Goal: Task Accomplishment & Management: Manage account settings

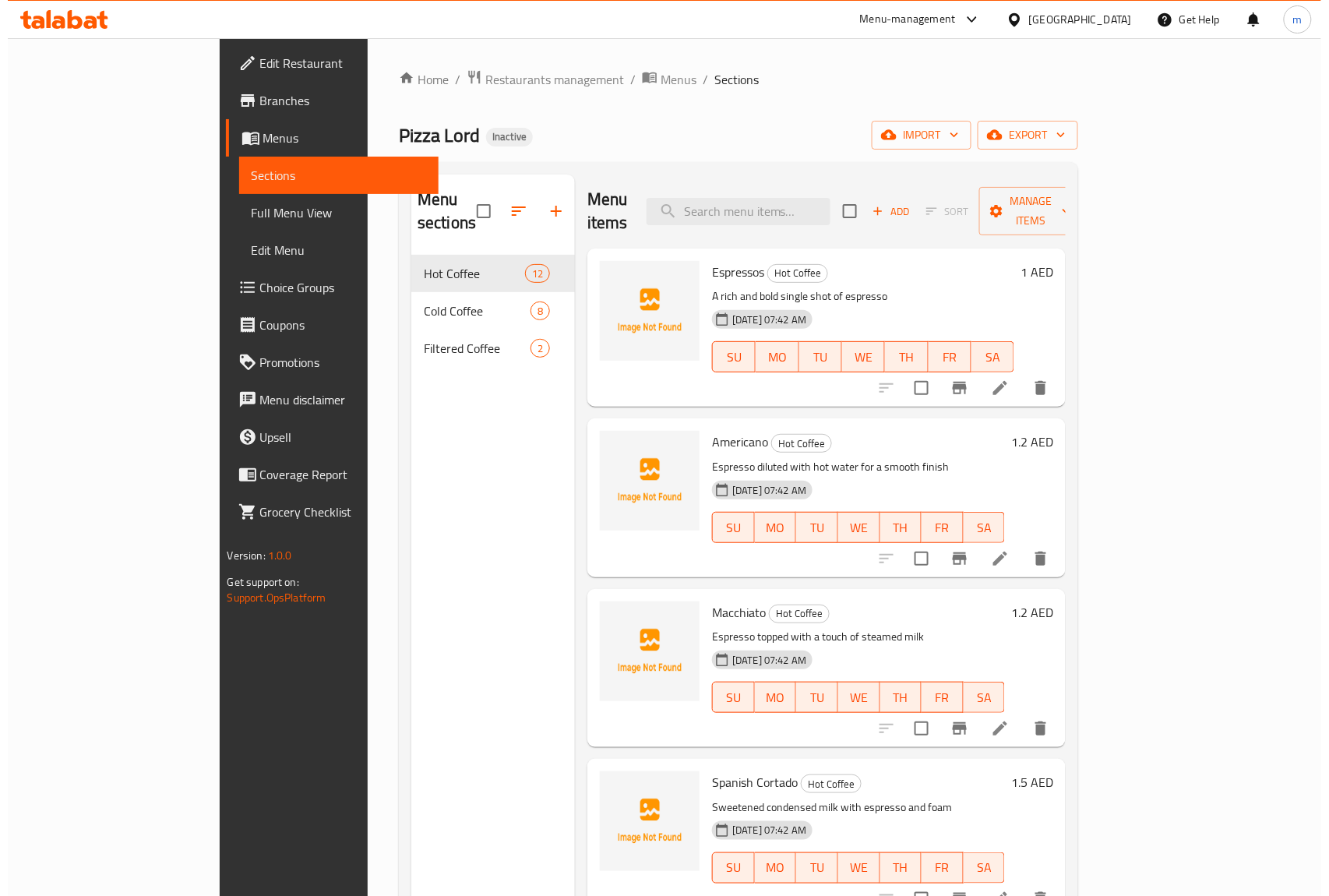
scroll to position [208, 0]
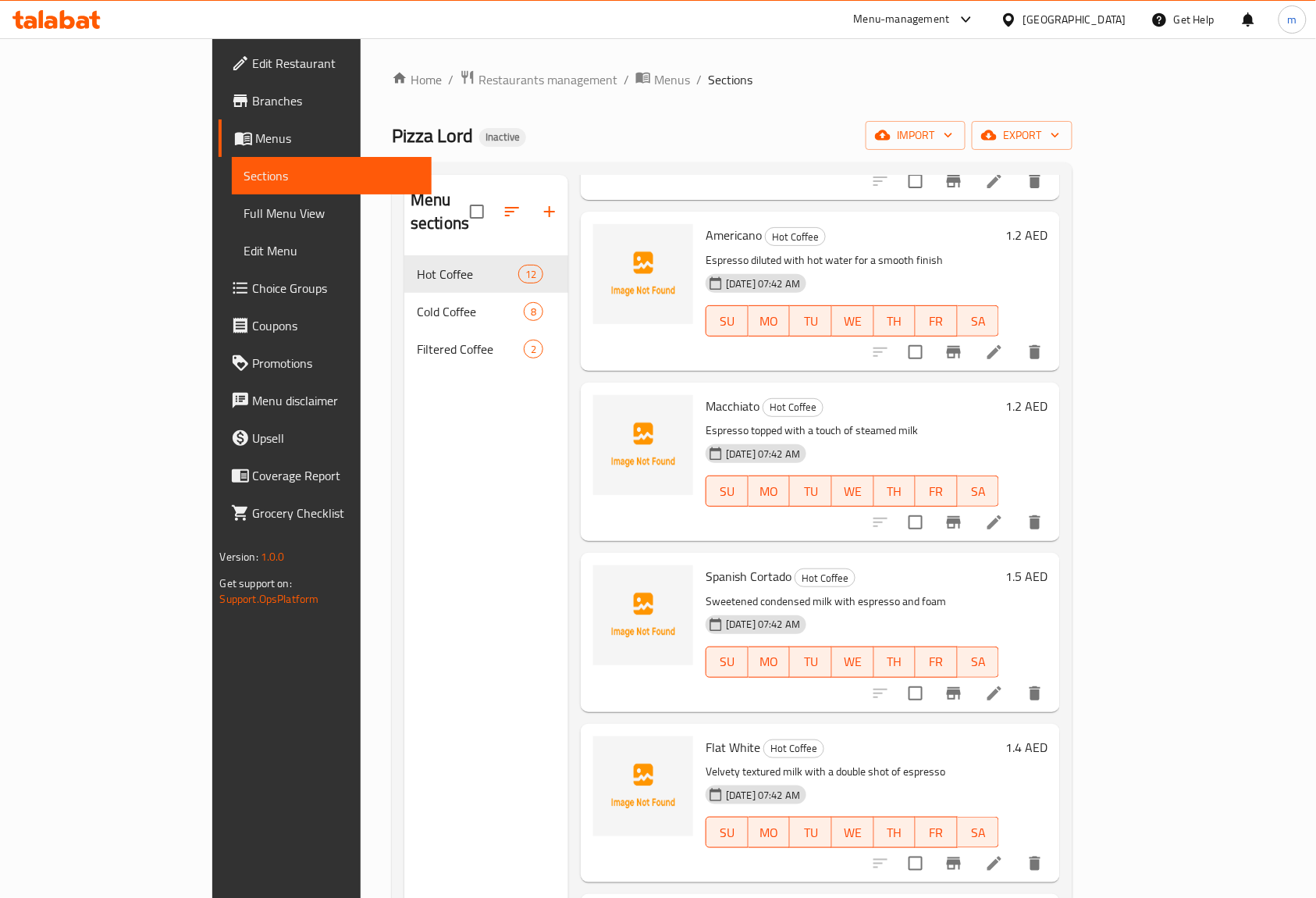
click at [218, 147] on link "Menus" at bounding box center [325, 138] width 214 height 37
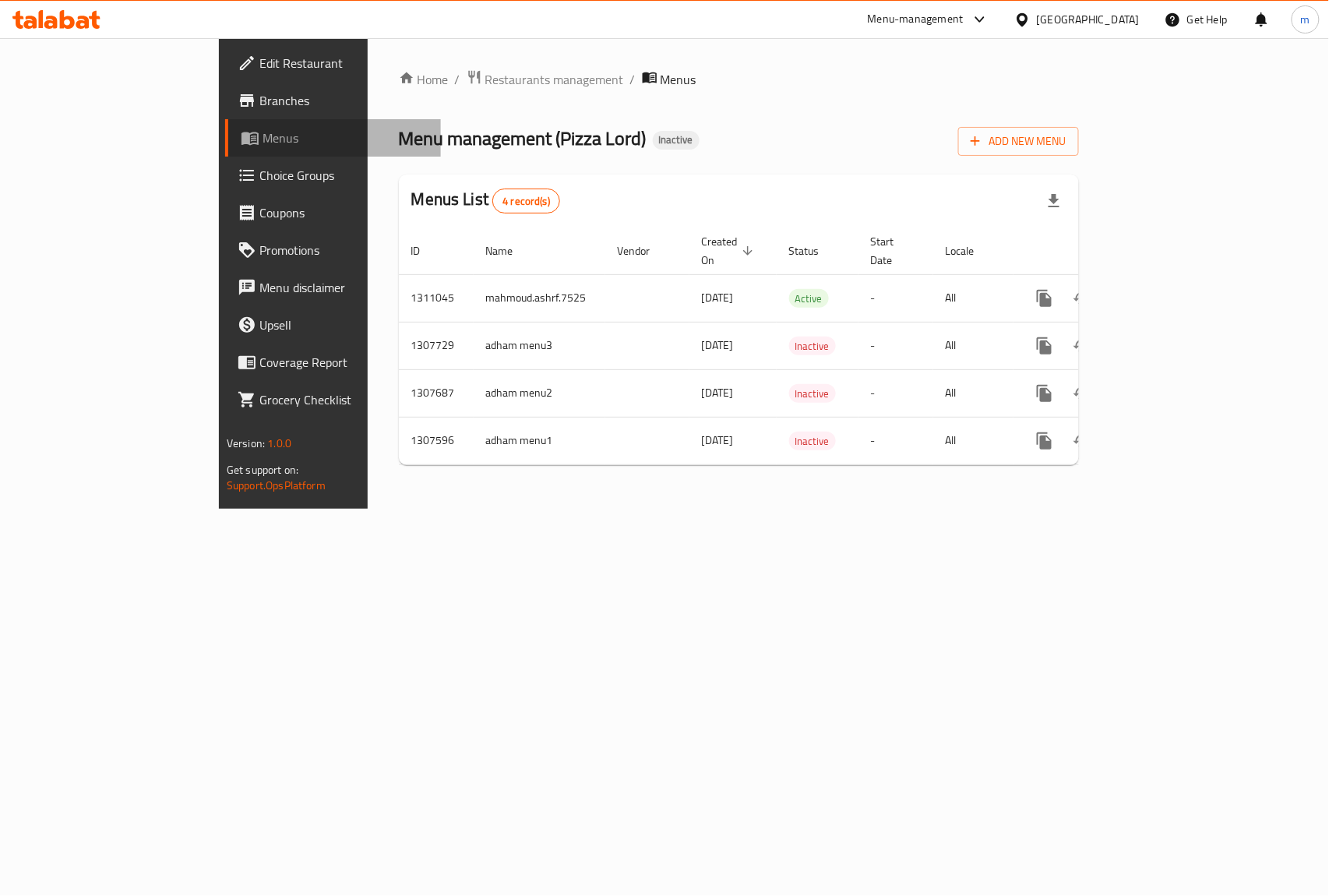
click at [241, 136] on span at bounding box center [251, 138] width 22 height 19
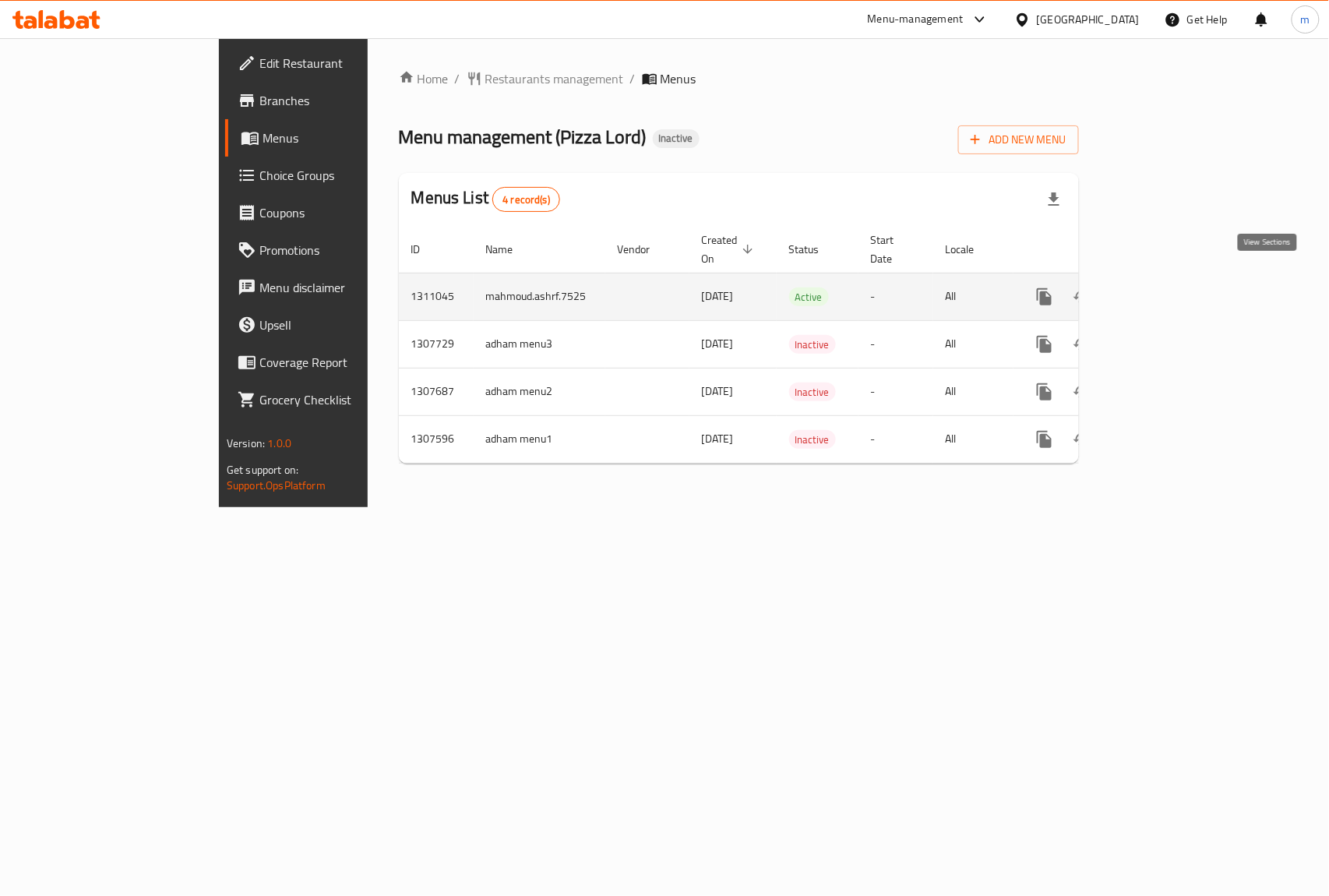
click at [1166, 287] on icon "enhanced table" at bounding box center [1158, 297] width 19 height 19
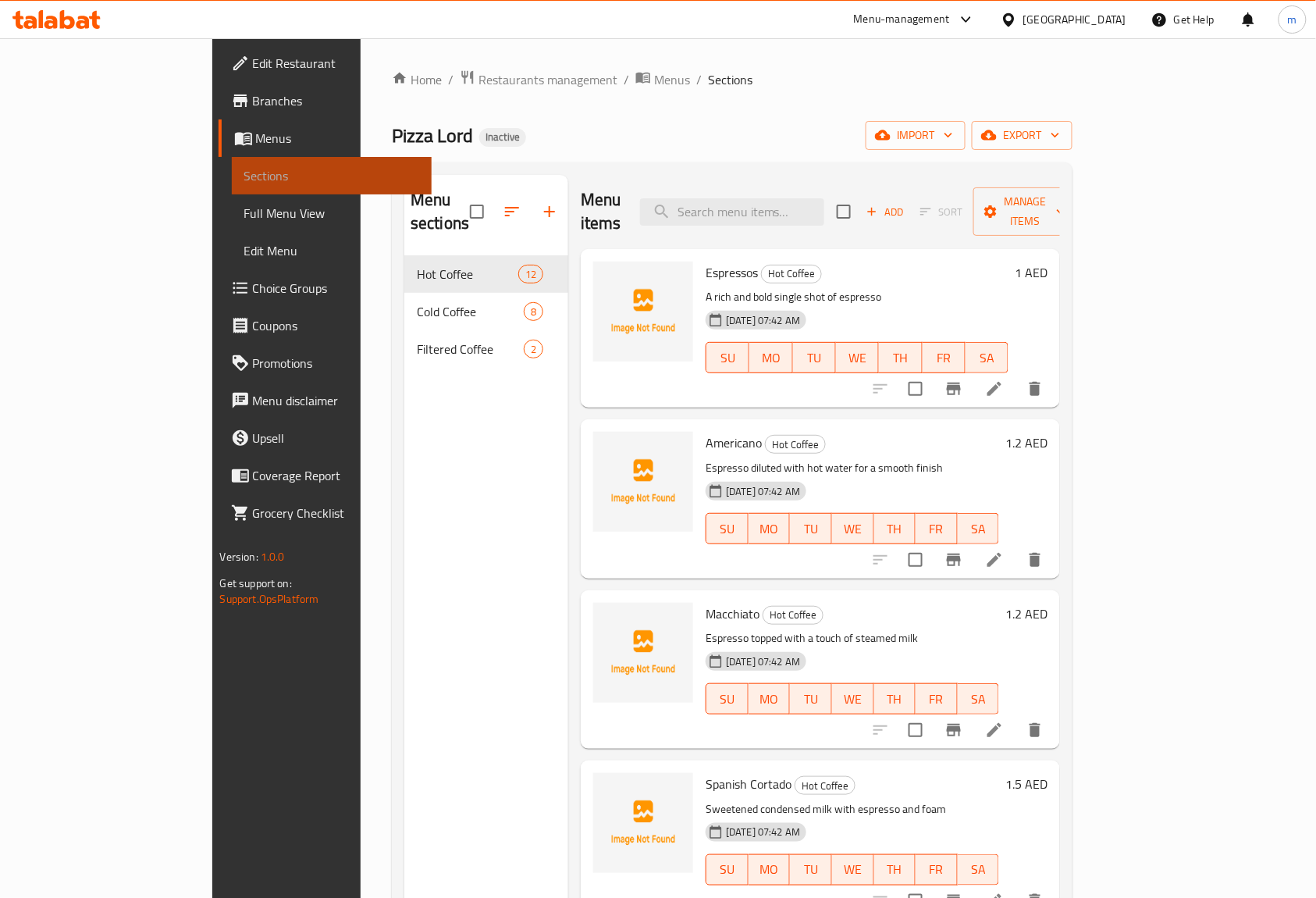
click at [231, 160] on link "Sections" at bounding box center [331, 175] width 200 height 37
click at [218, 126] on link "Menus" at bounding box center [325, 138] width 214 height 37
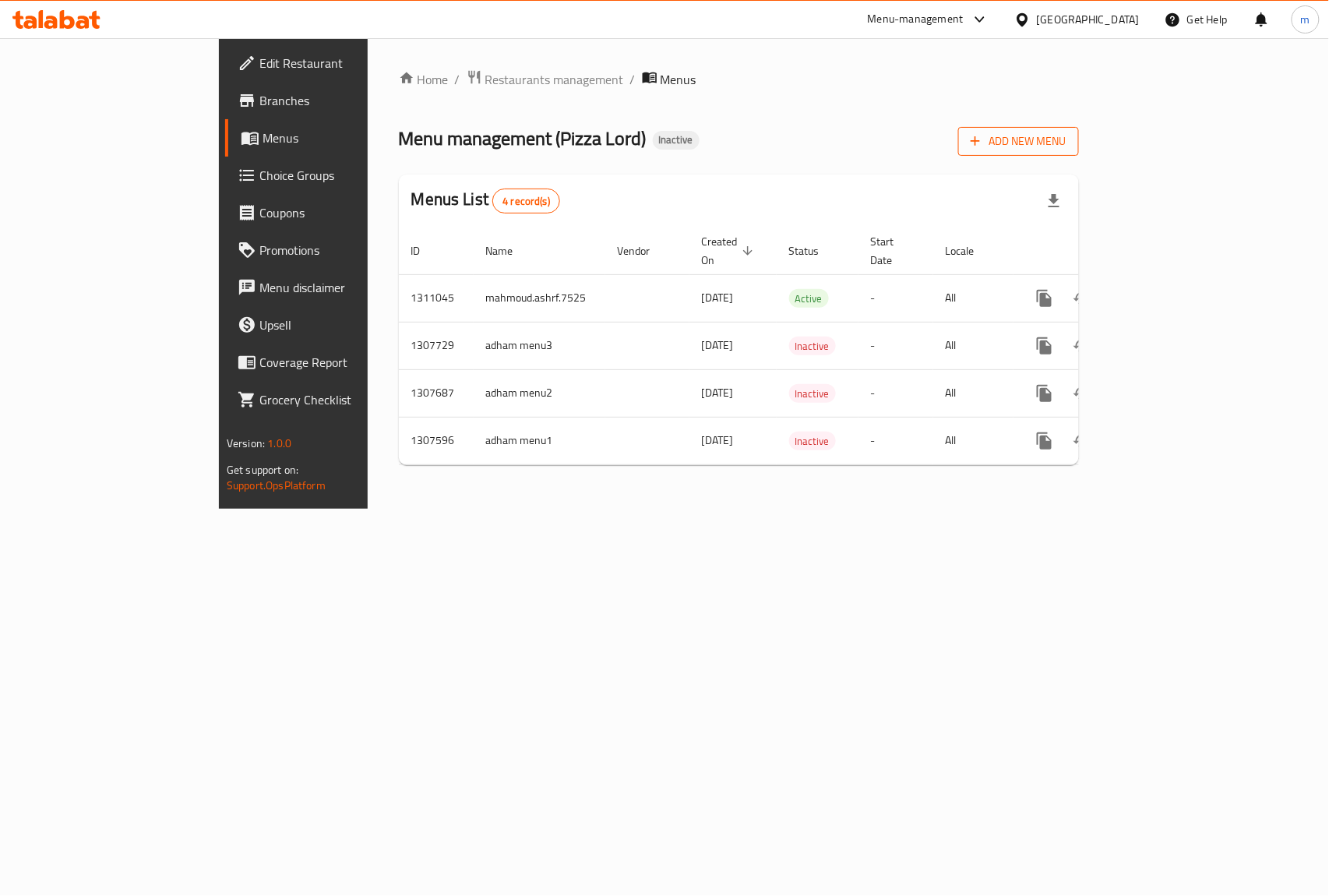
click at [1079, 129] on button "Add New Menu" at bounding box center [1019, 141] width 121 height 29
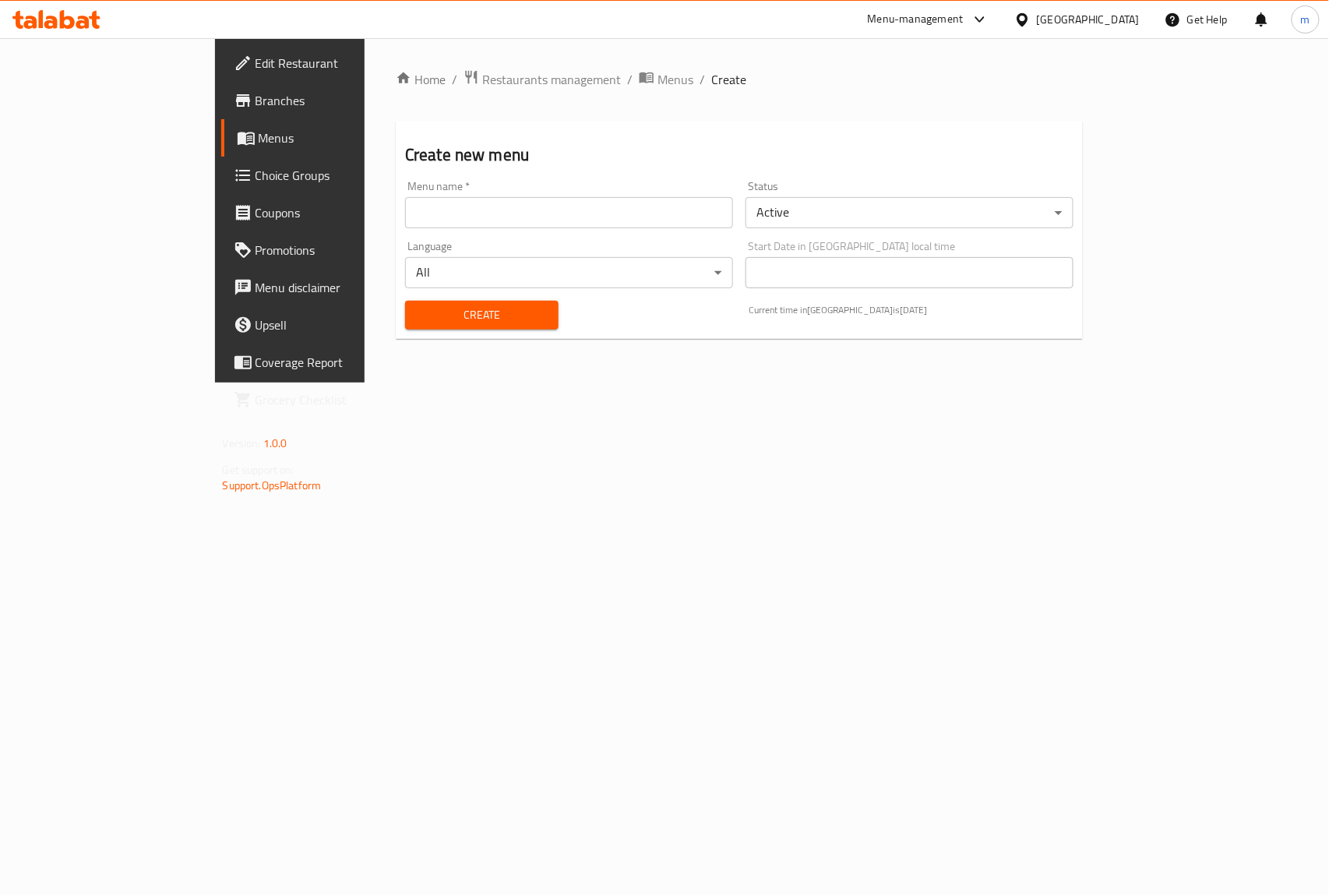
click at [530, 214] on input "text" at bounding box center [568, 213] width 328 height 31
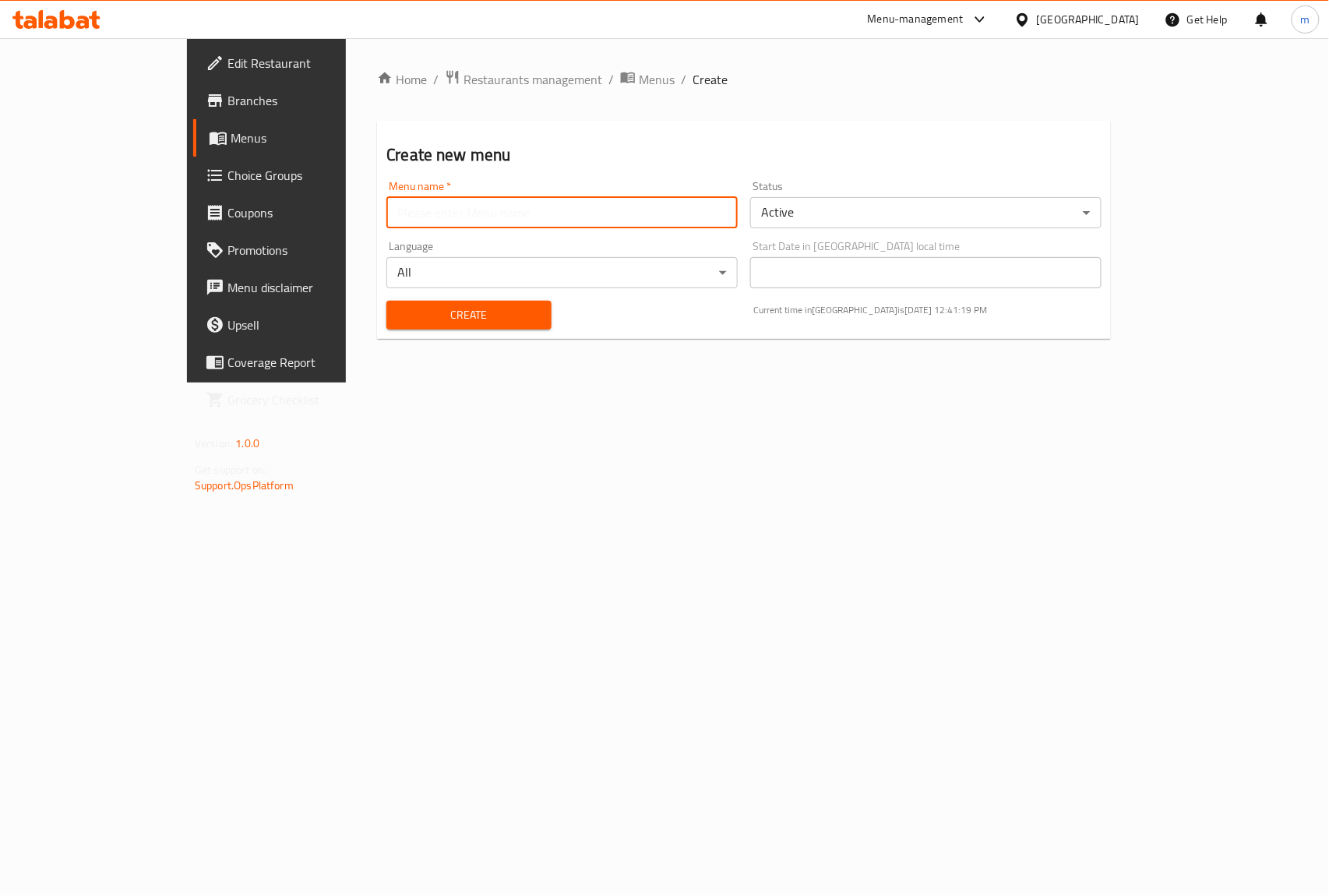
type input "mahmoud"
click at [403, 317] on span "Create" at bounding box center [468, 315] width 139 height 20
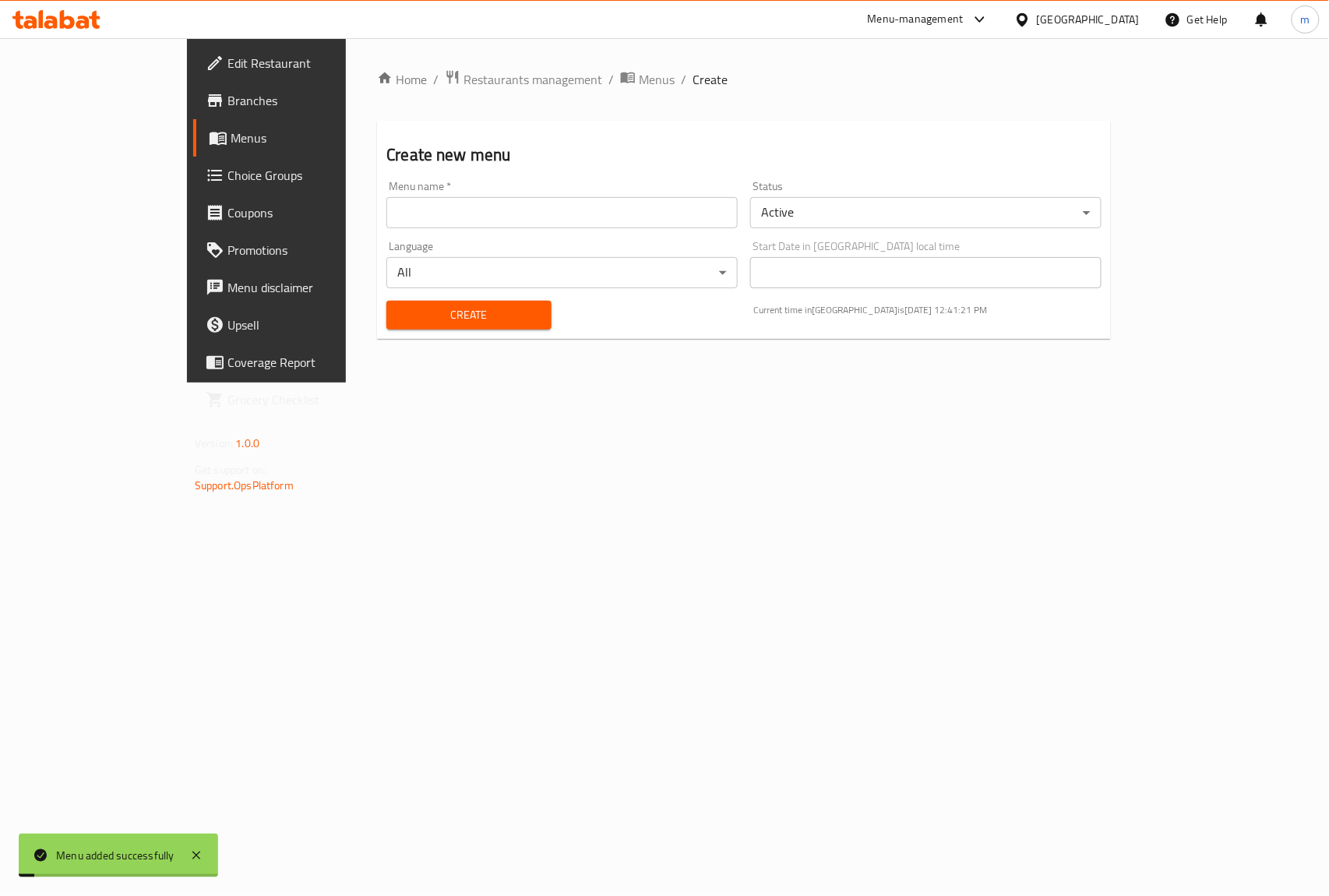
click at [231, 145] on span "Menus" at bounding box center [314, 138] width 166 height 19
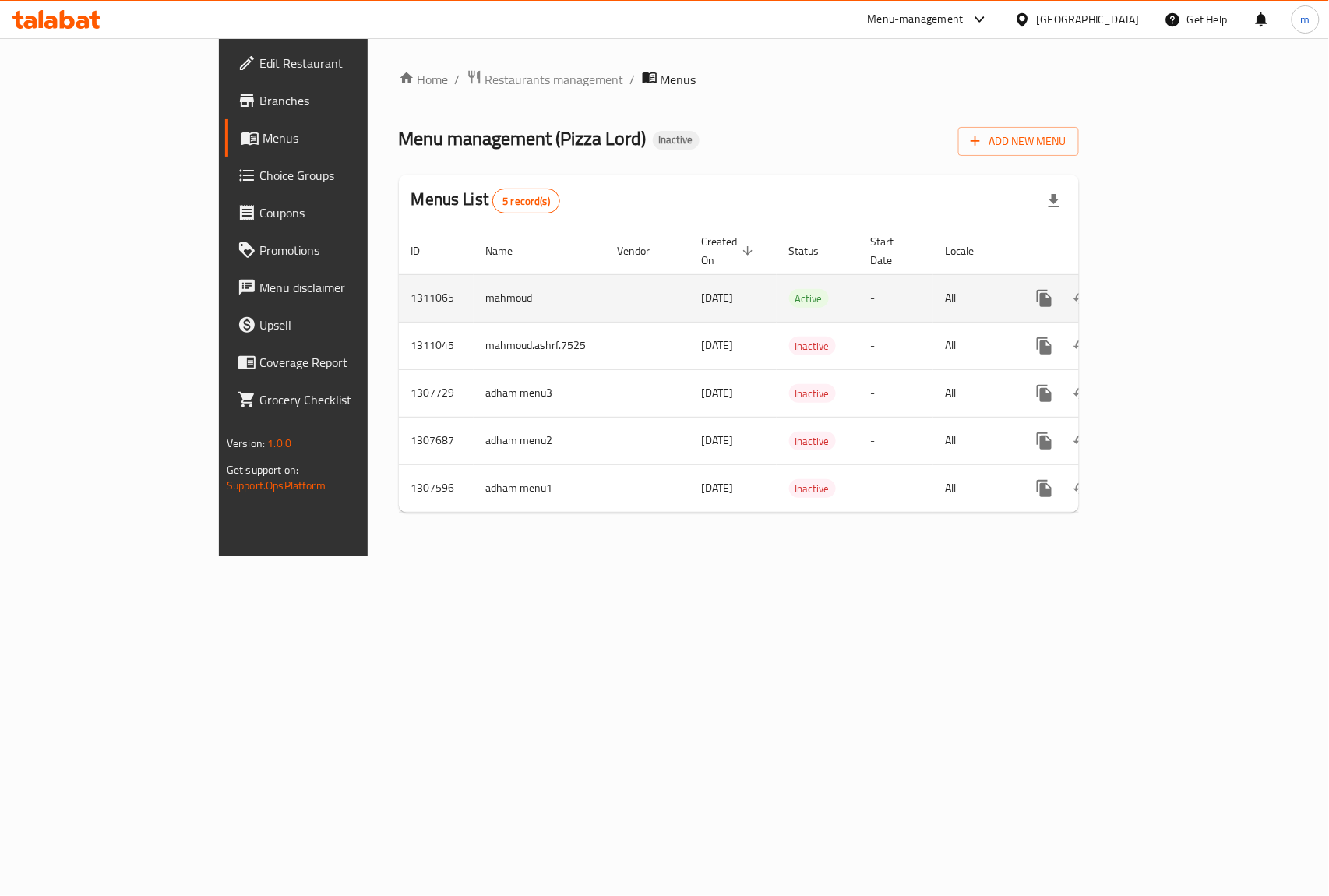
click at [1166, 289] on icon "enhanced table" at bounding box center [1158, 298] width 19 height 19
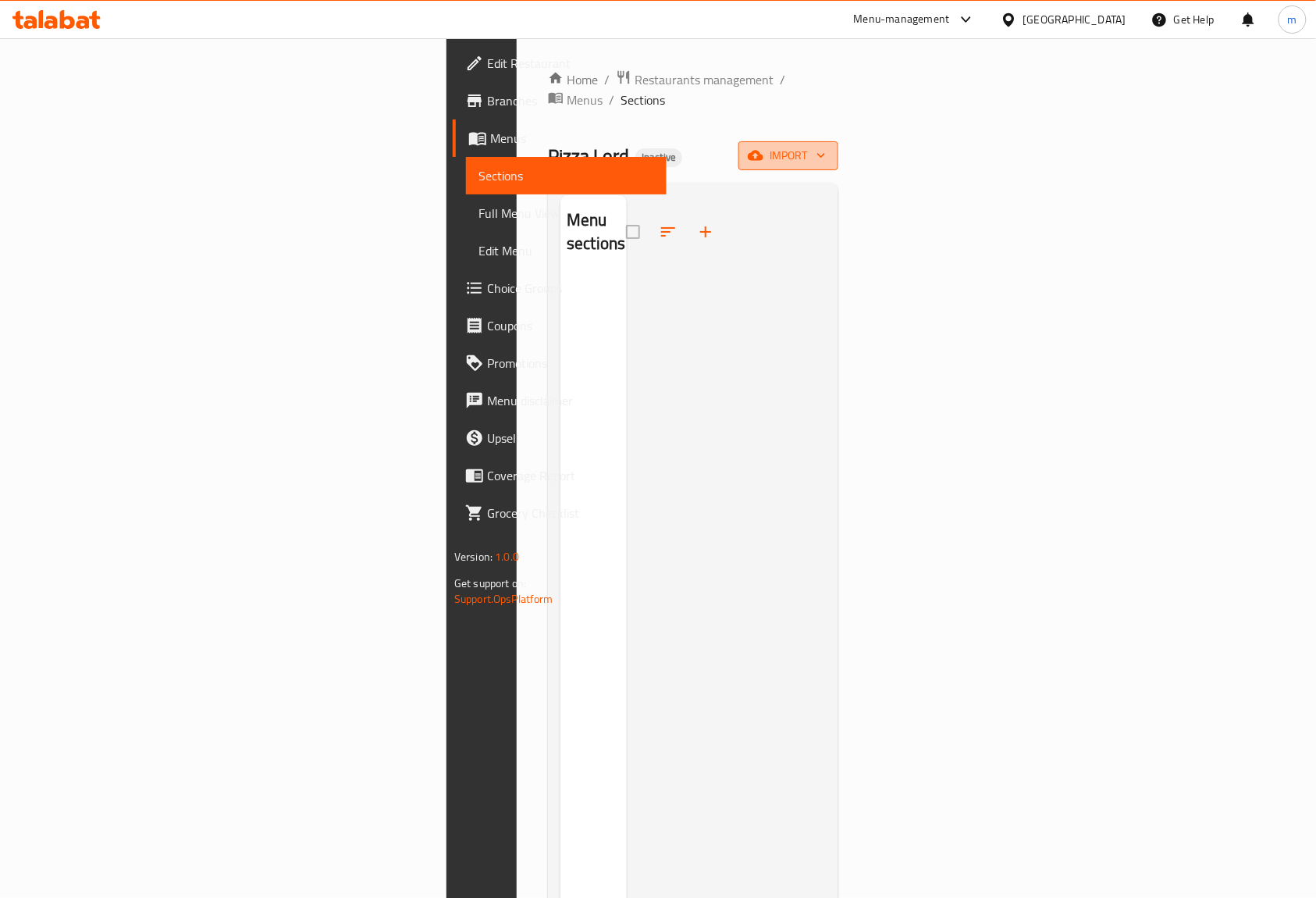
click at [764, 151] on icon "button" at bounding box center [756, 156] width 16 height 10
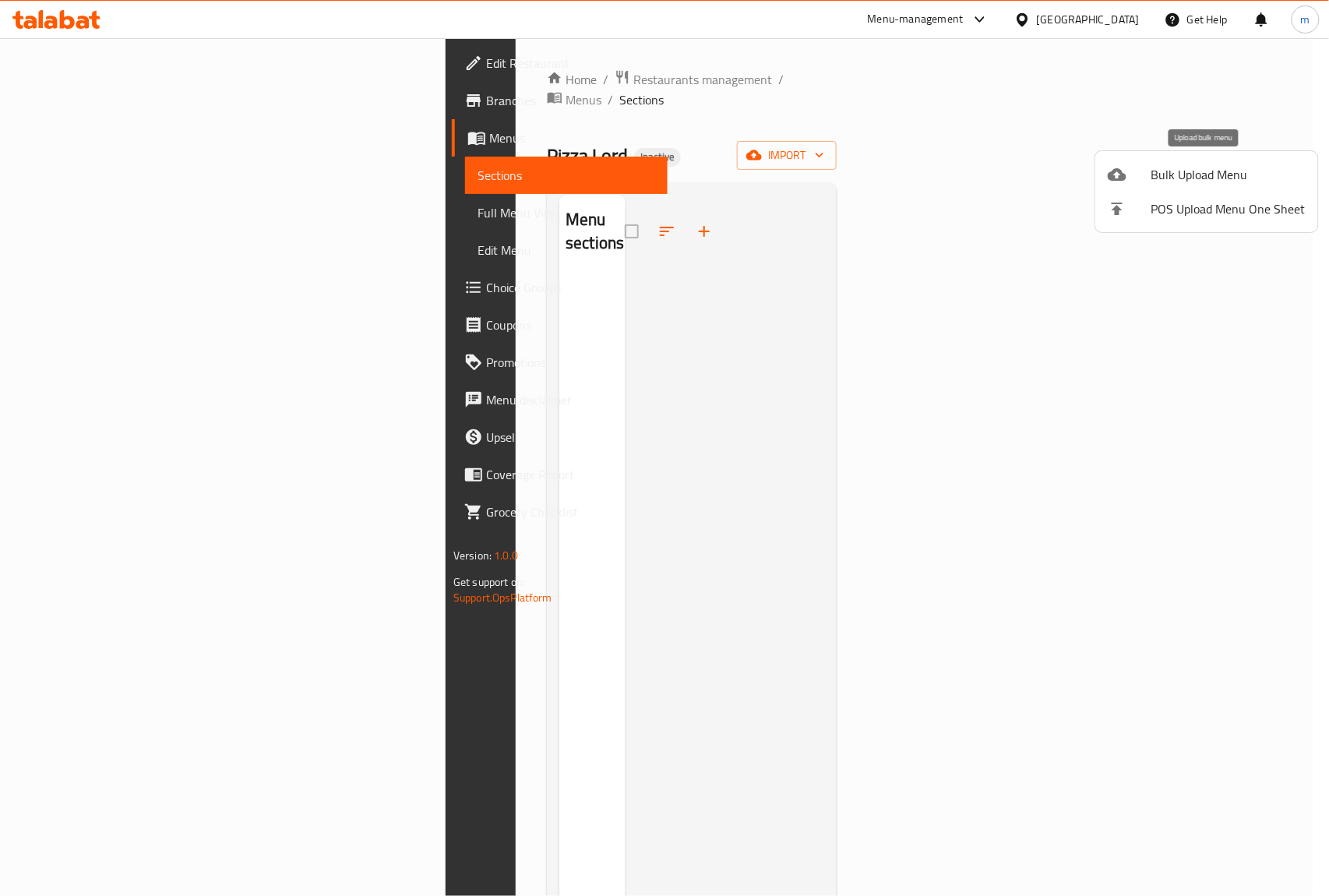
click at [1165, 172] on span "Bulk Upload Menu" at bounding box center [1229, 175] width 154 height 19
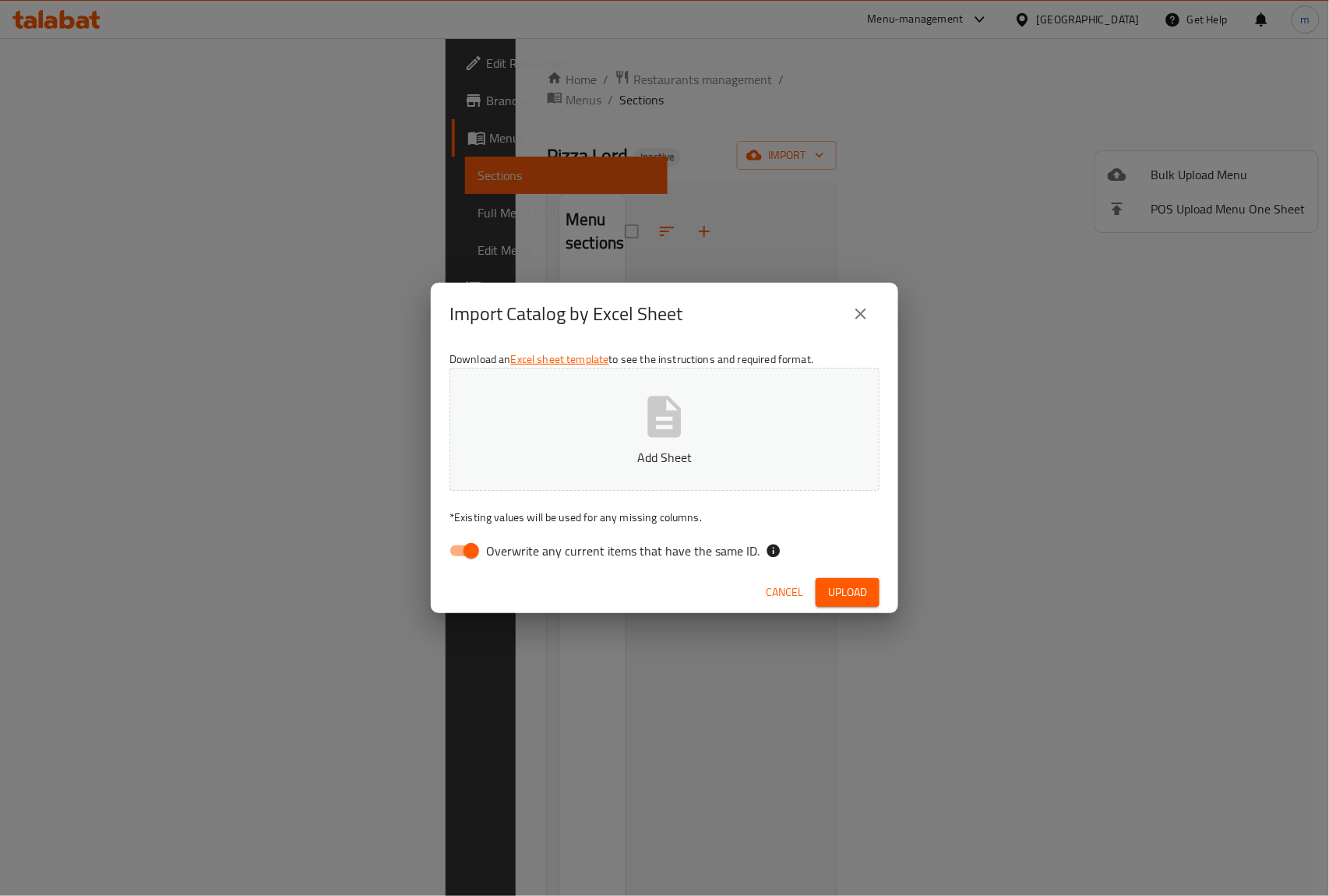
click at [466, 546] on input "Overwrite any current items that have the same ID." at bounding box center [472, 551] width 89 height 29
checkbox input "false"
click at [537, 415] on button "Add Sheet" at bounding box center [664, 429] width 430 height 123
click at [846, 590] on span "Upload" at bounding box center [847, 592] width 39 height 20
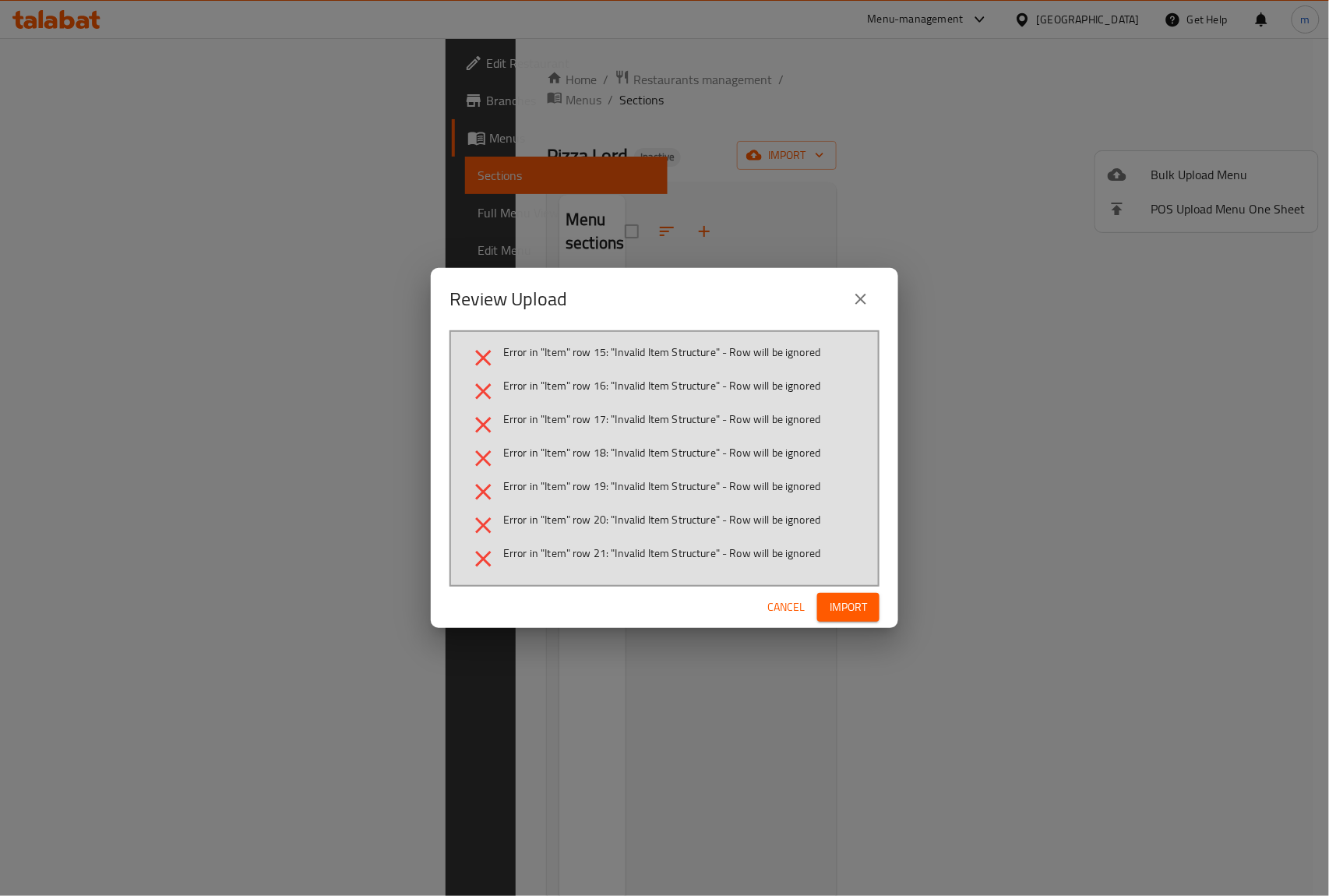
click at [864, 304] on icon "close" at bounding box center [861, 299] width 19 height 19
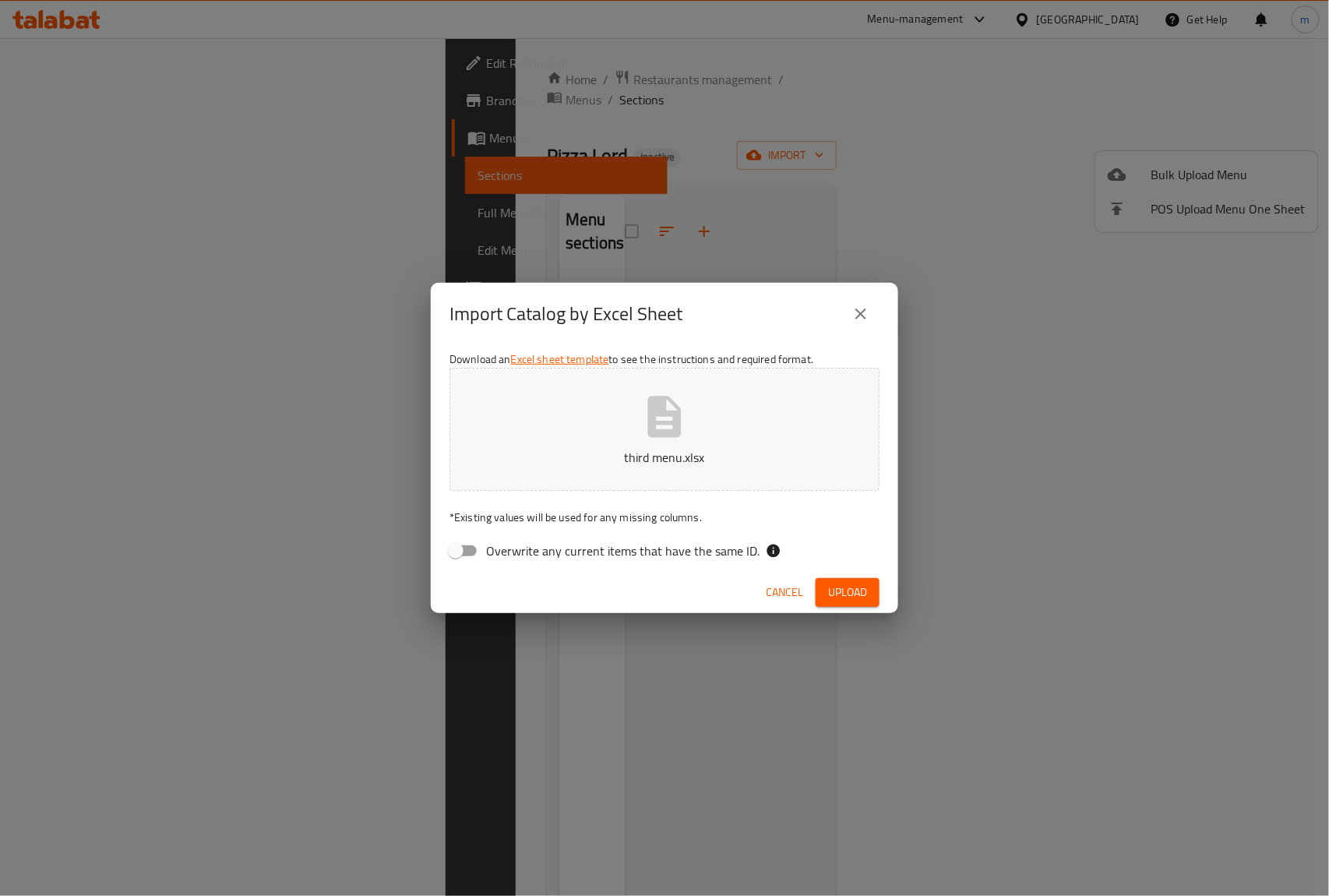
click at [711, 448] on p "third menu.xlsx" at bounding box center [664, 458] width 382 height 19
click at [851, 595] on span "Upload" at bounding box center [847, 592] width 39 height 20
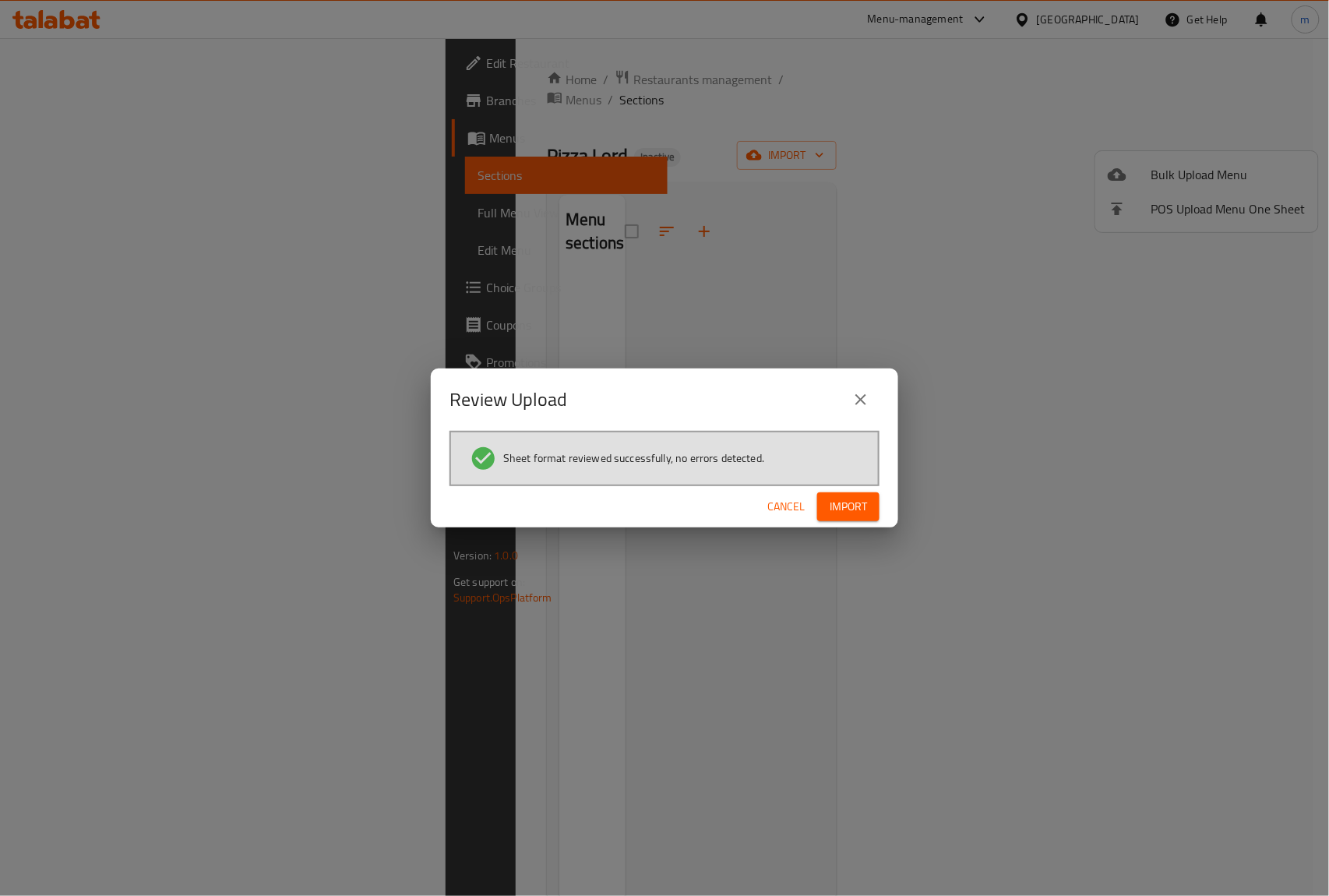
click at [845, 502] on span "Import" at bounding box center [848, 507] width 37 height 20
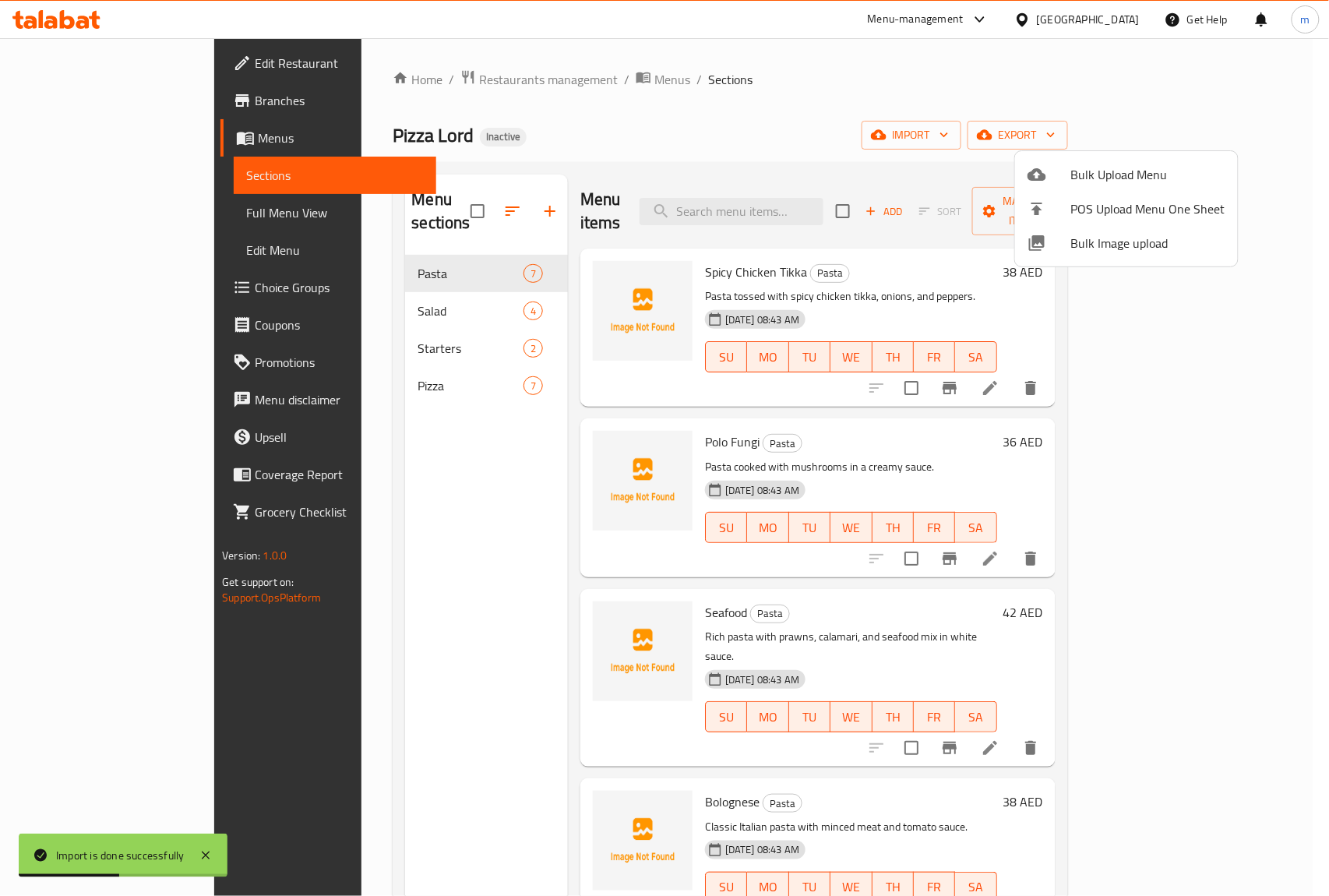
click at [938, 93] on div at bounding box center [664, 448] width 1329 height 896
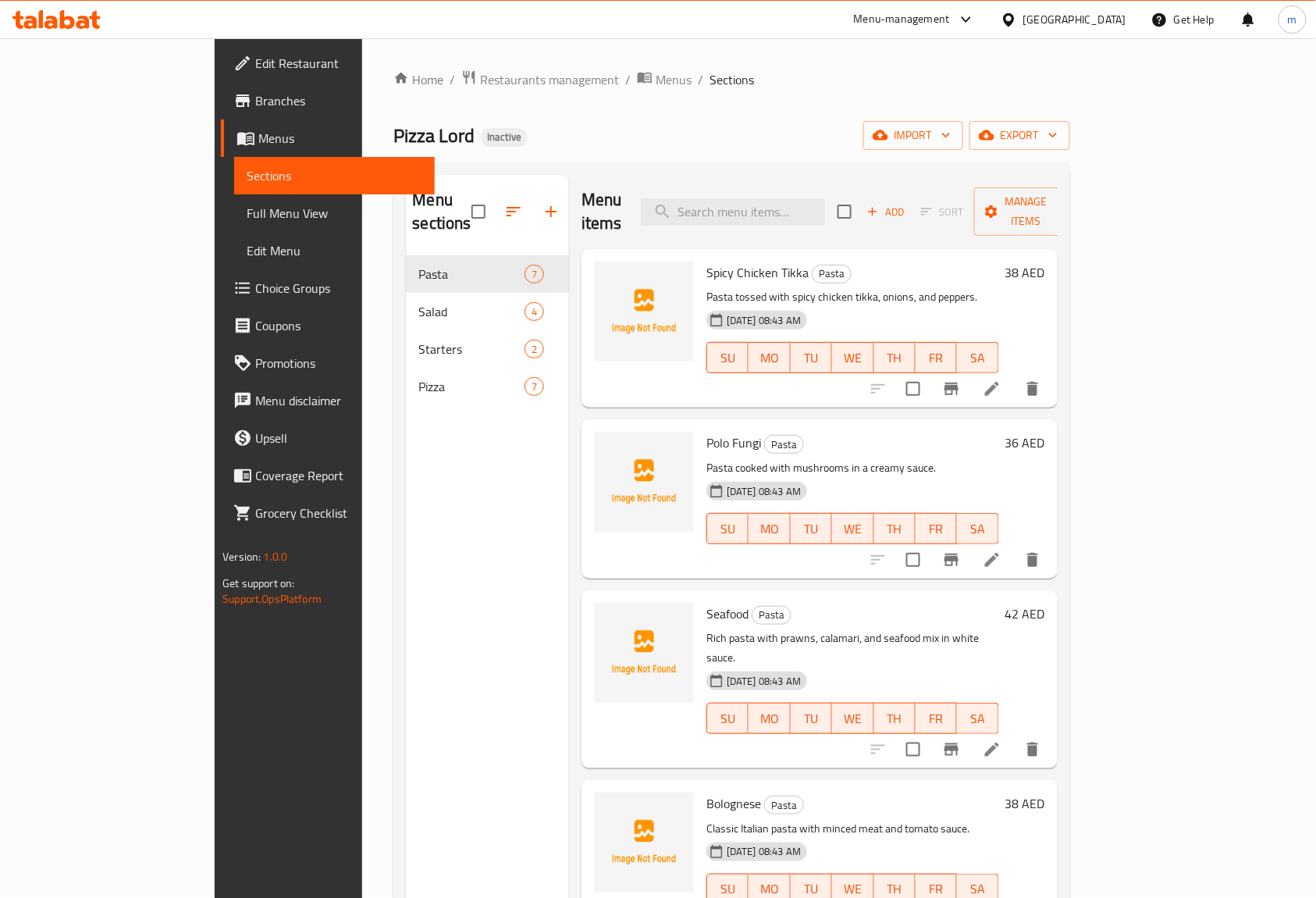
click at [247, 205] on span "Full Menu View" at bounding box center [335, 213] width 176 height 19
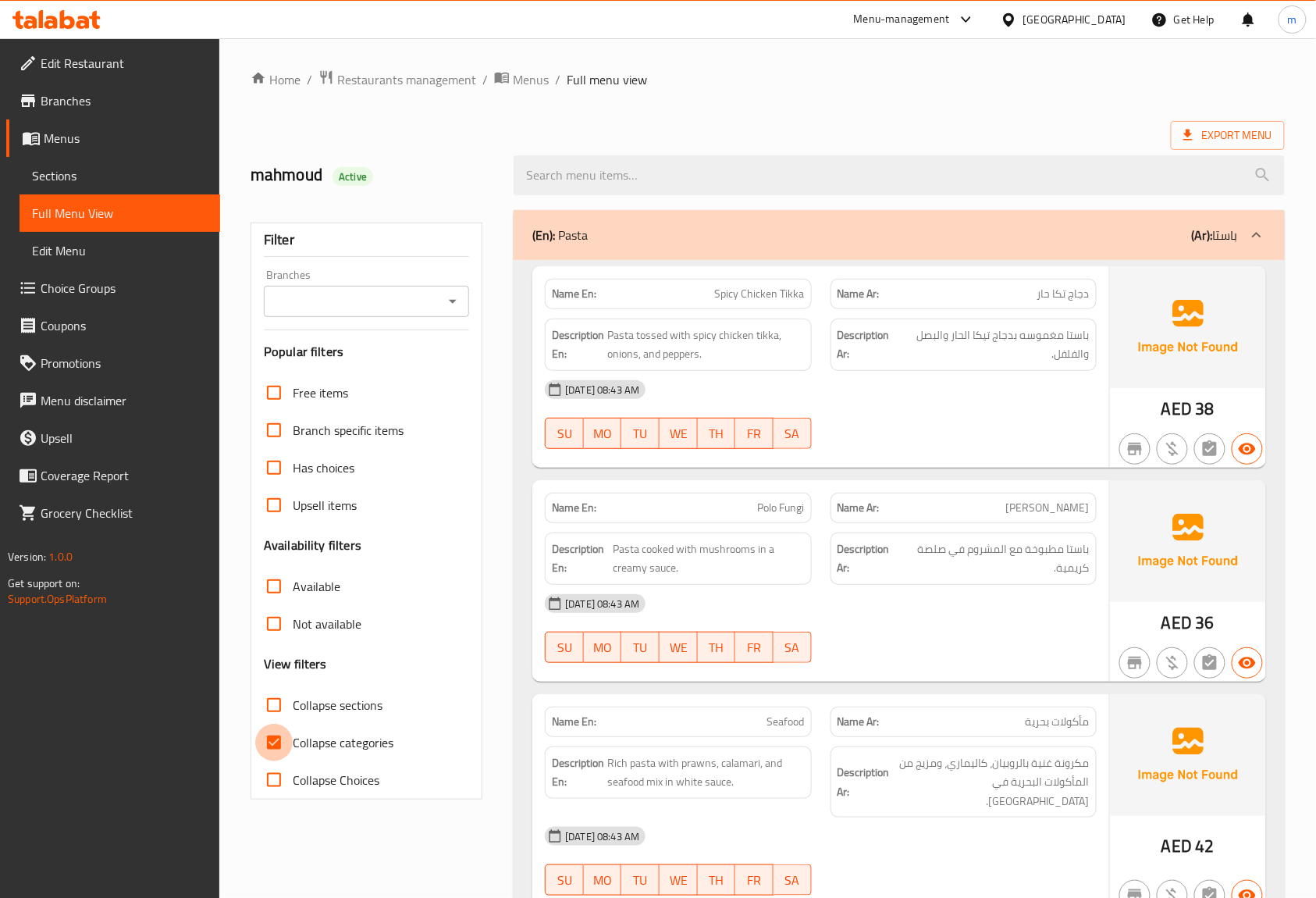
click at [266, 740] on input "Collapse categories" at bounding box center [273, 742] width 37 height 37
checkbox input "false"
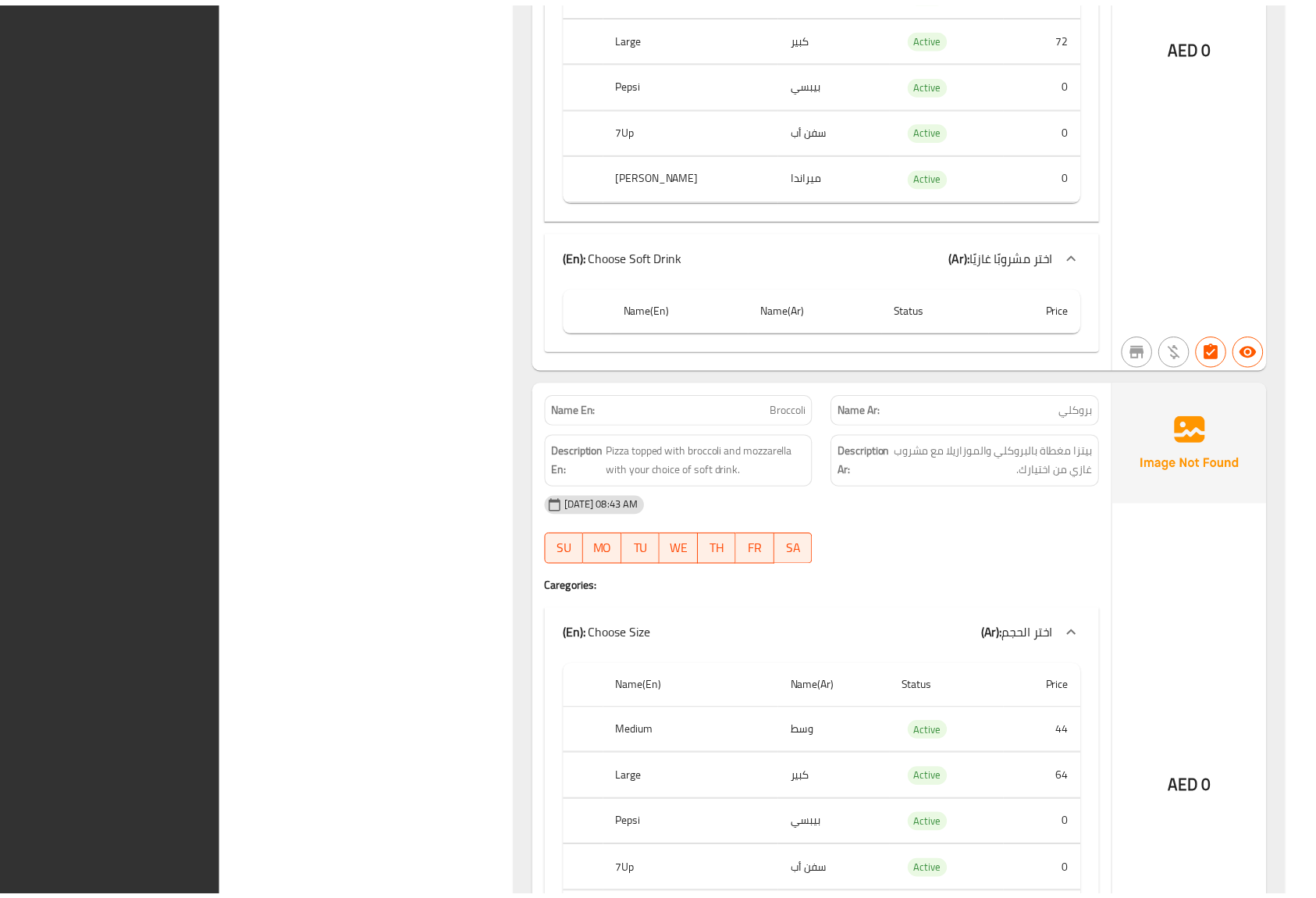
scroll to position [7689, 0]
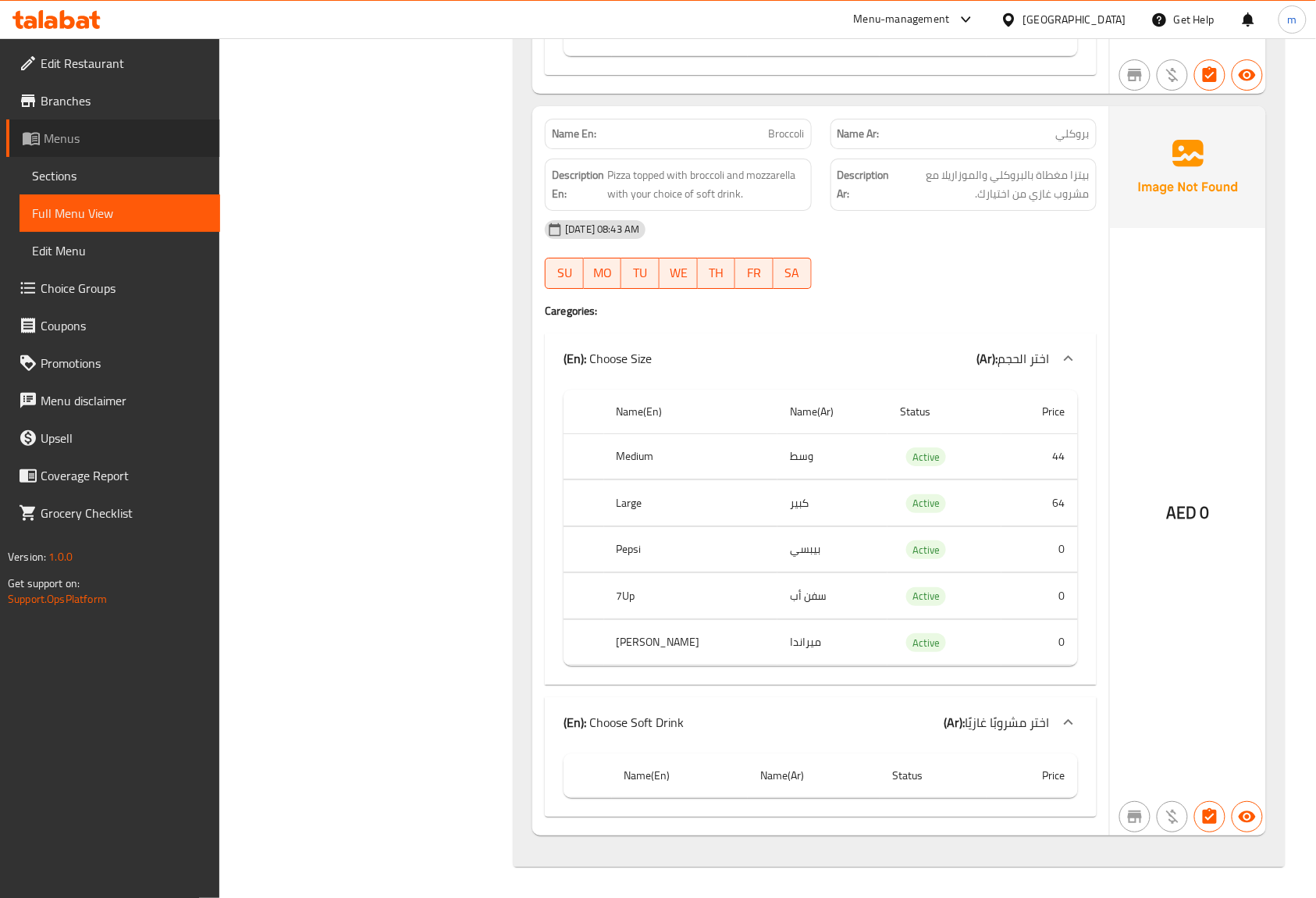
click at [119, 129] on span "Menus" at bounding box center [125, 139] width 164 height 19
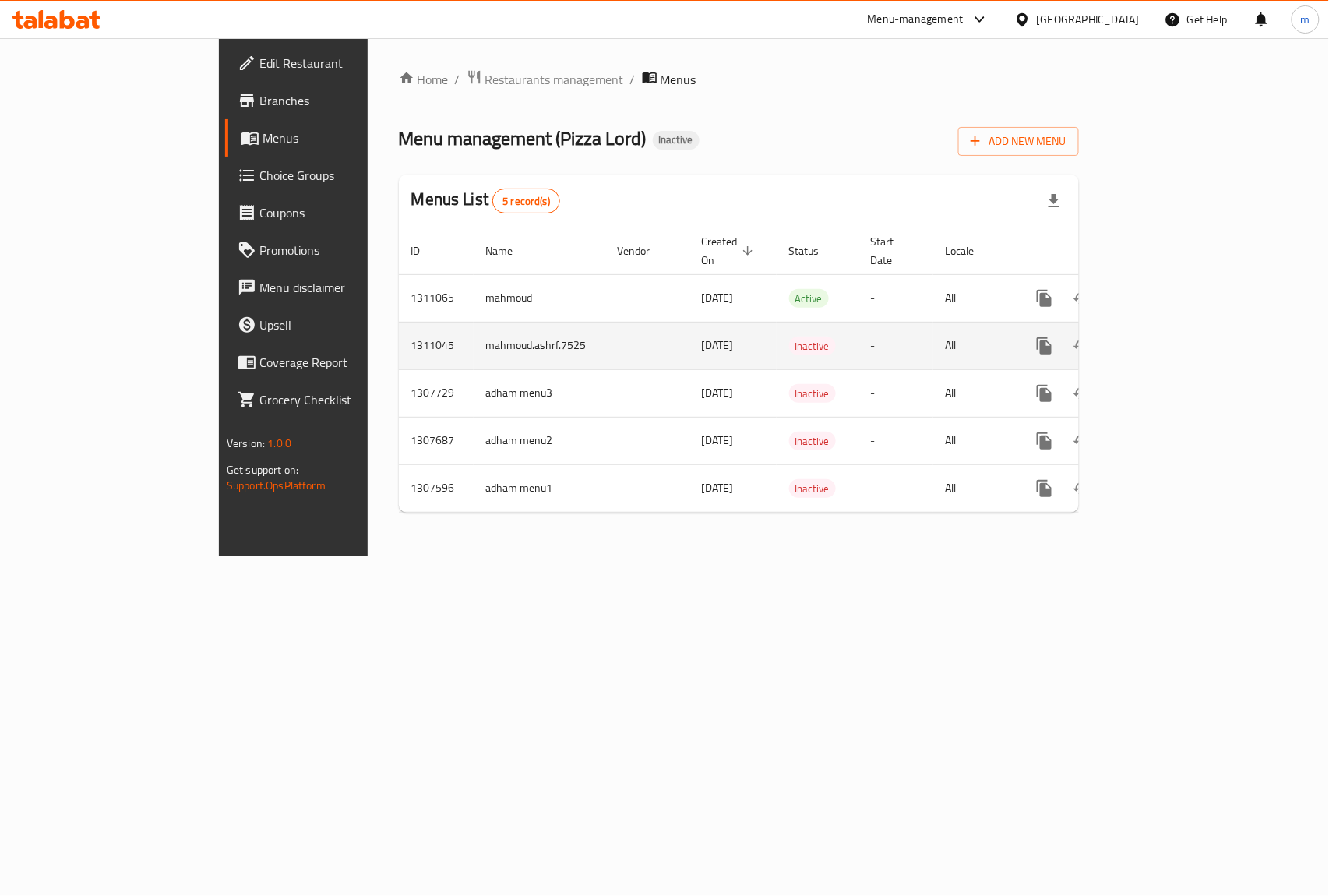
click at [1164, 339] on icon "enhanced table" at bounding box center [1157, 346] width 14 height 14
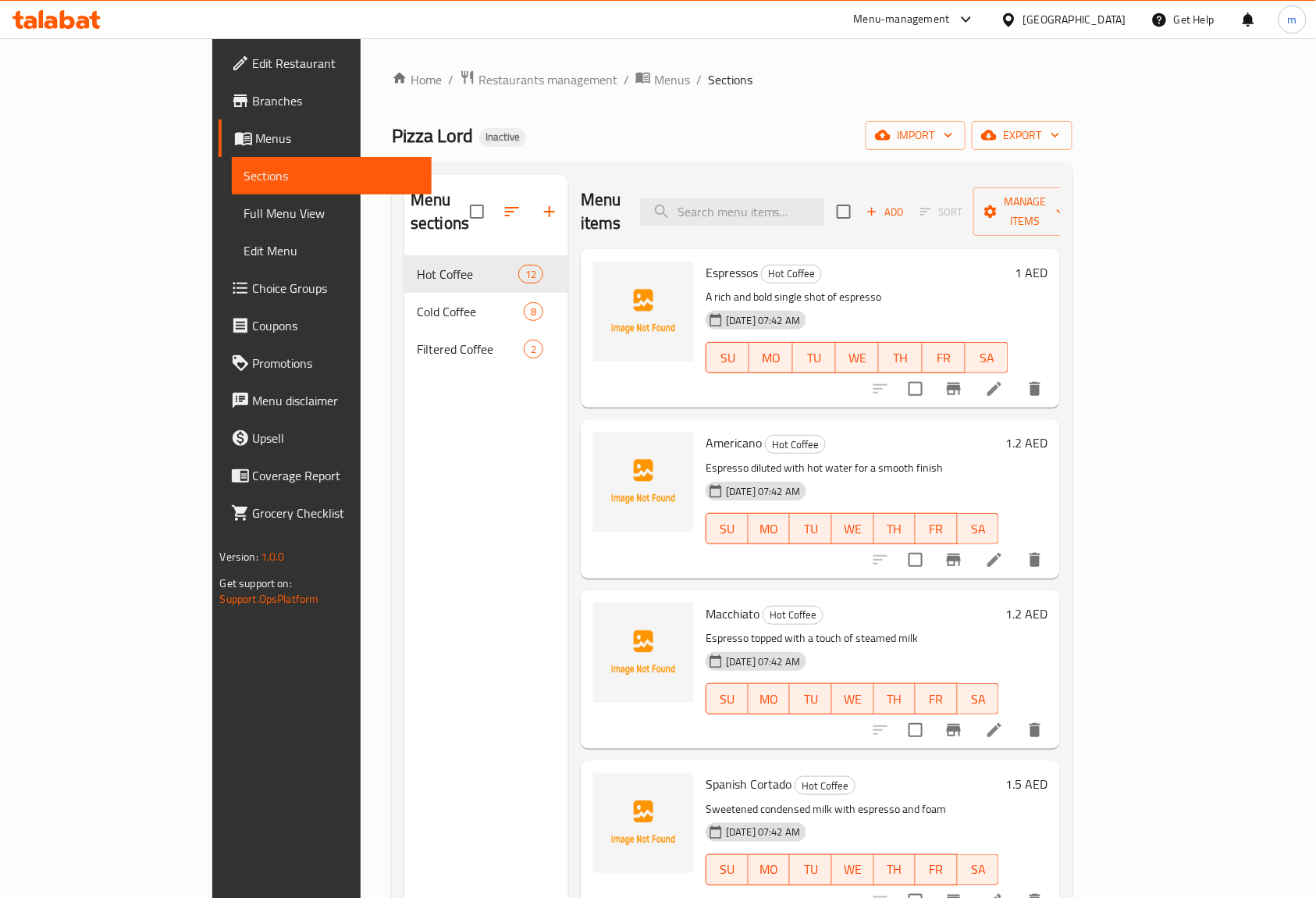
click at [244, 172] on span "Sections" at bounding box center [332, 176] width 176 height 19
click at [256, 142] on span "Menus" at bounding box center [337, 139] width 164 height 19
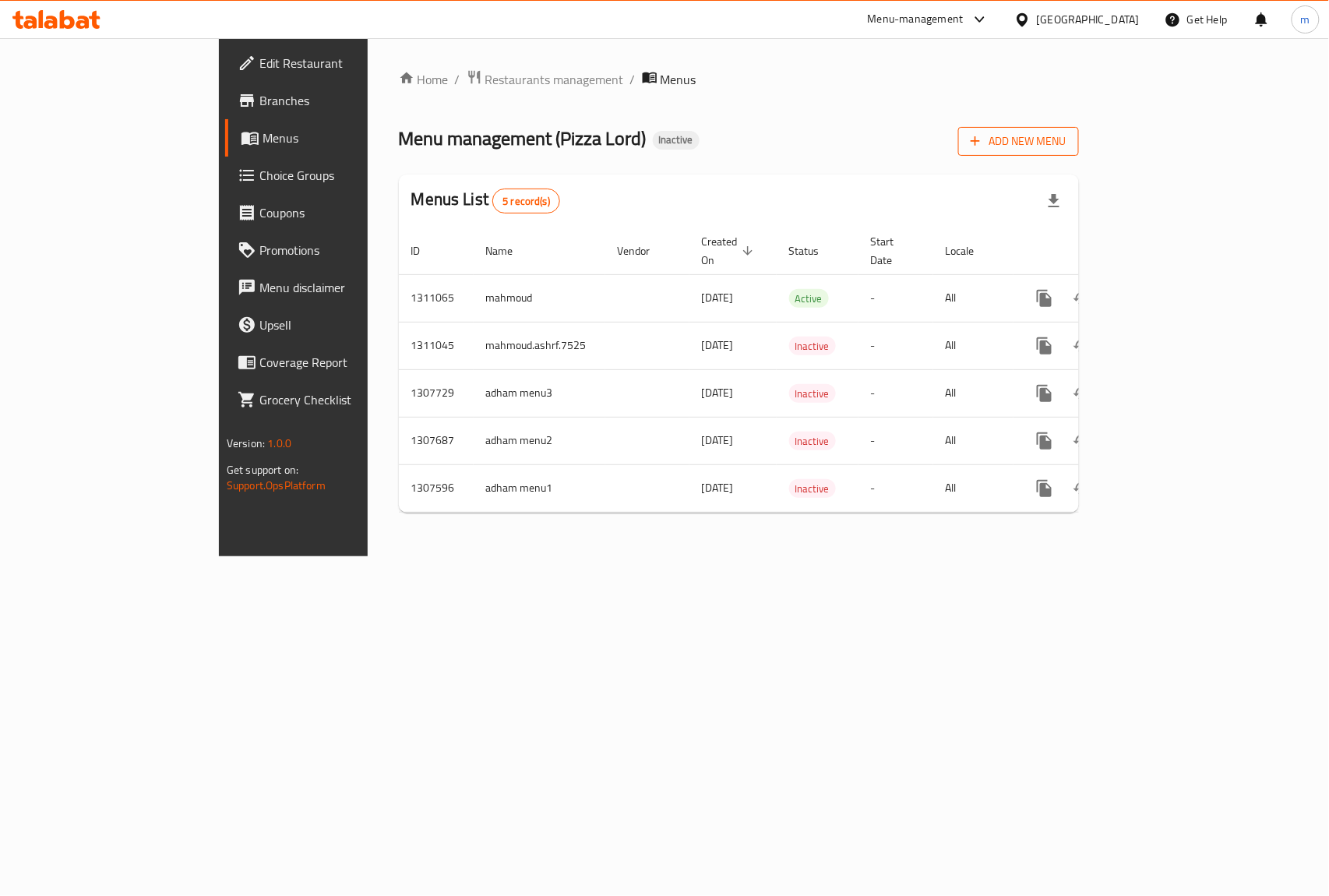
click at [984, 149] on icon "button" at bounding box center [976, 141] width 16 height 16
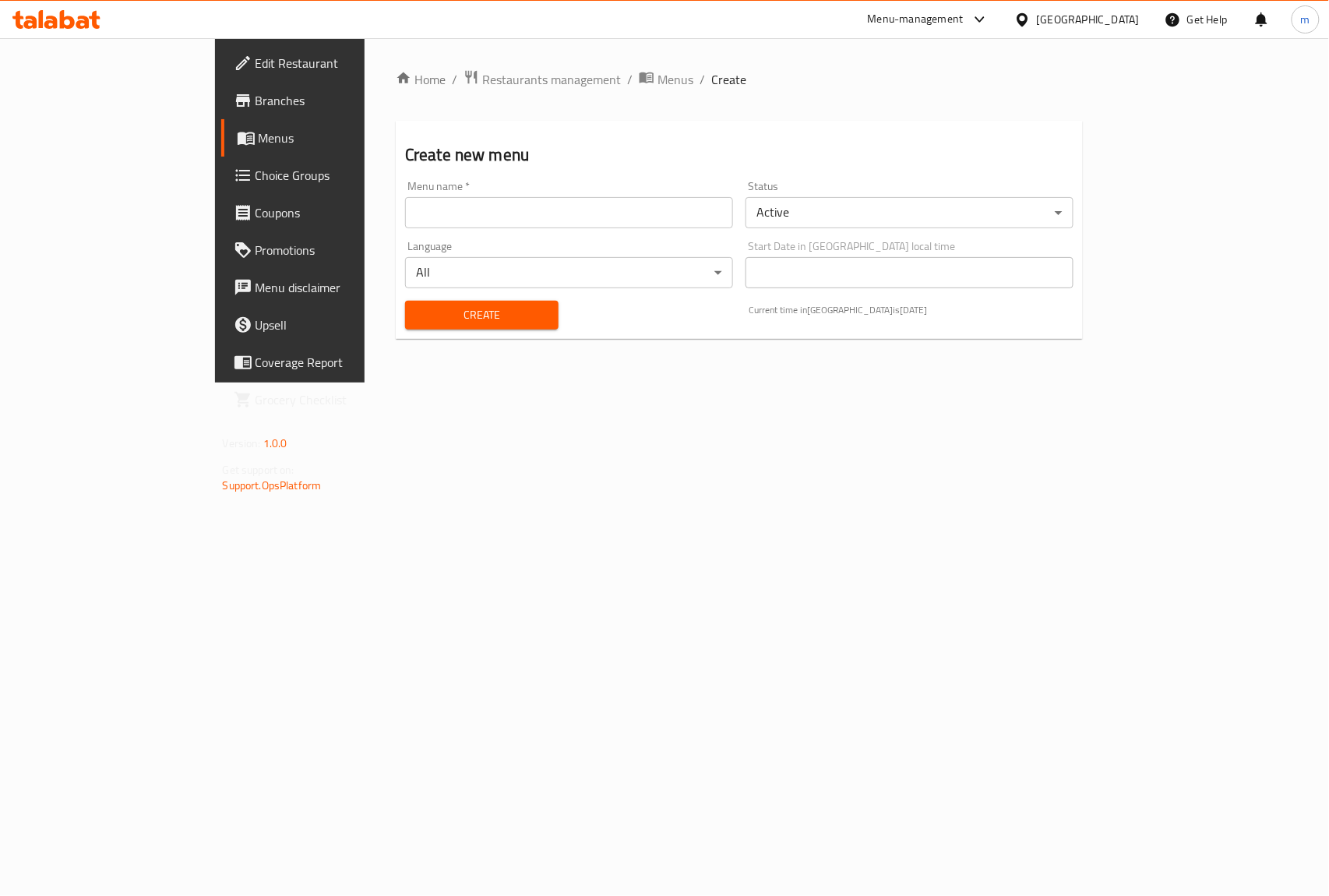
click at [624, 226] on input "text" at bounding box center [568, 213] width 328 height 31
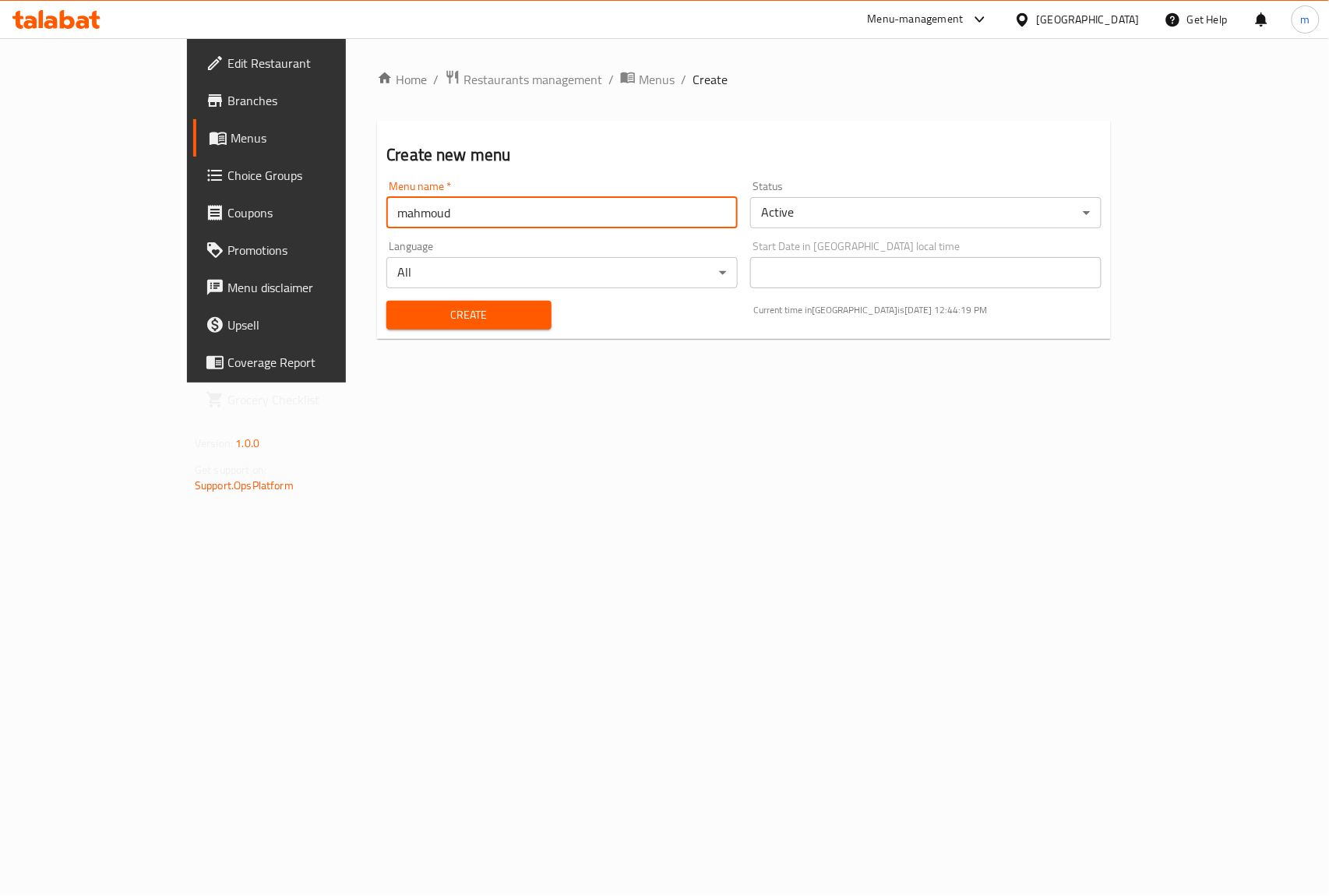
click at [387, 218] on input "mahmoud" at bounding box center [562, 213] width 351 height 31
type input "mahmoud7525"
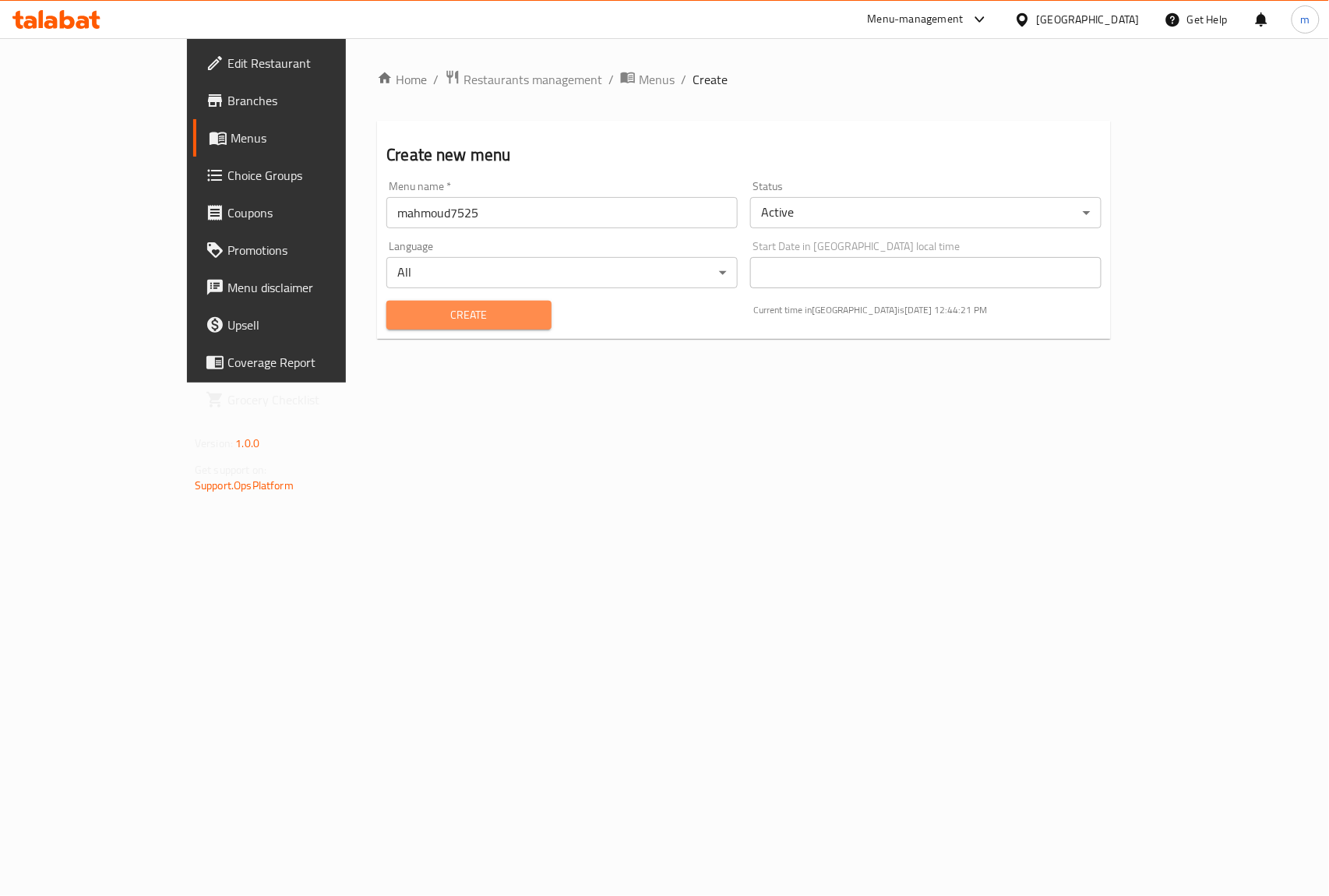
click at [395, 303] on button "Create" at bounding box center [469, 315] width 164 height 29
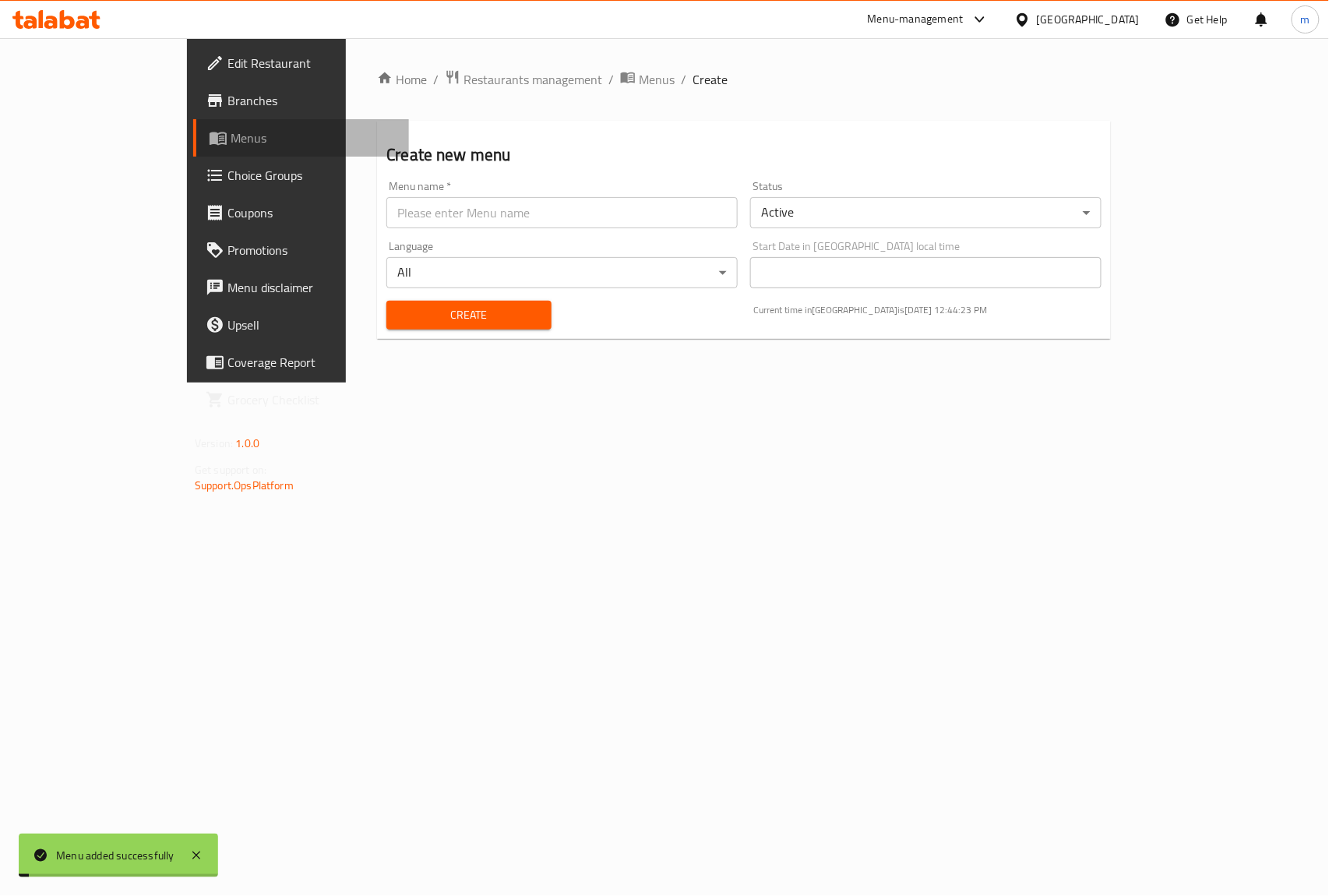
click at [231, 138] on span "Menus" at bounding box center [314, 138] width 166 height 19
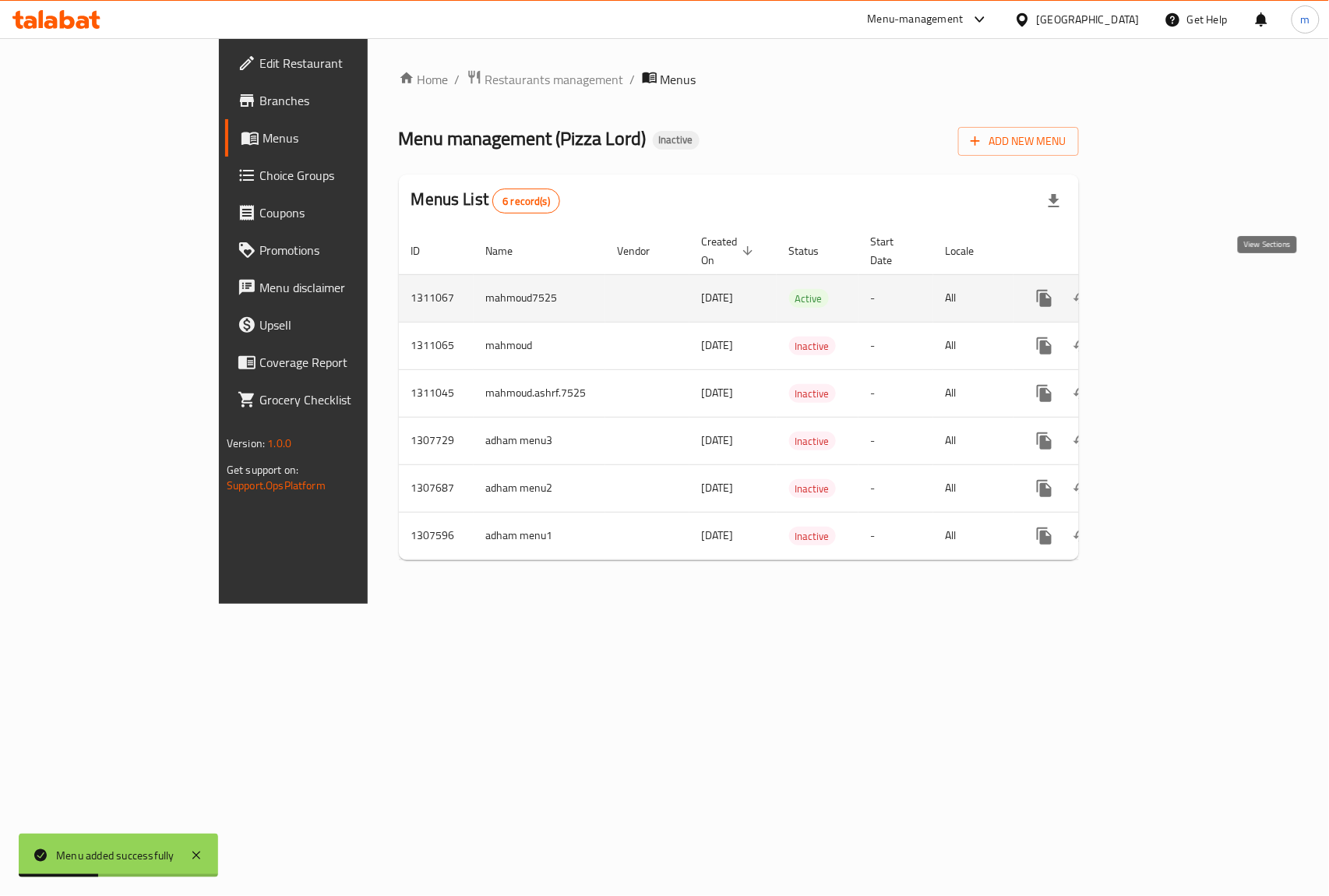
click at [1166, 289] on icon "enhanced table" at bounding box center [1158, 298] width 19 height 19
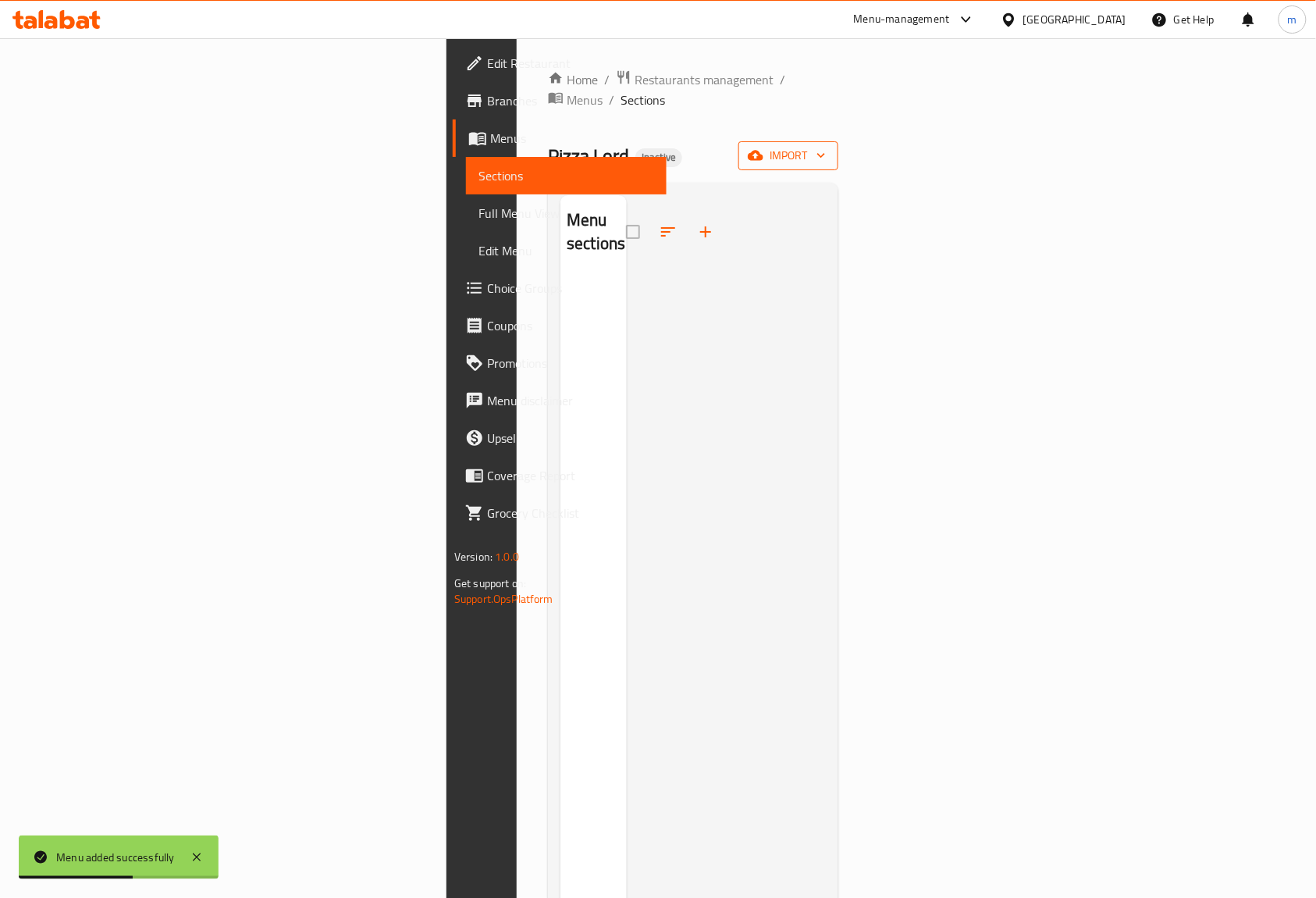
click at [826, 146] on span "import" at bounding box center [788, 155] width 75 height 20
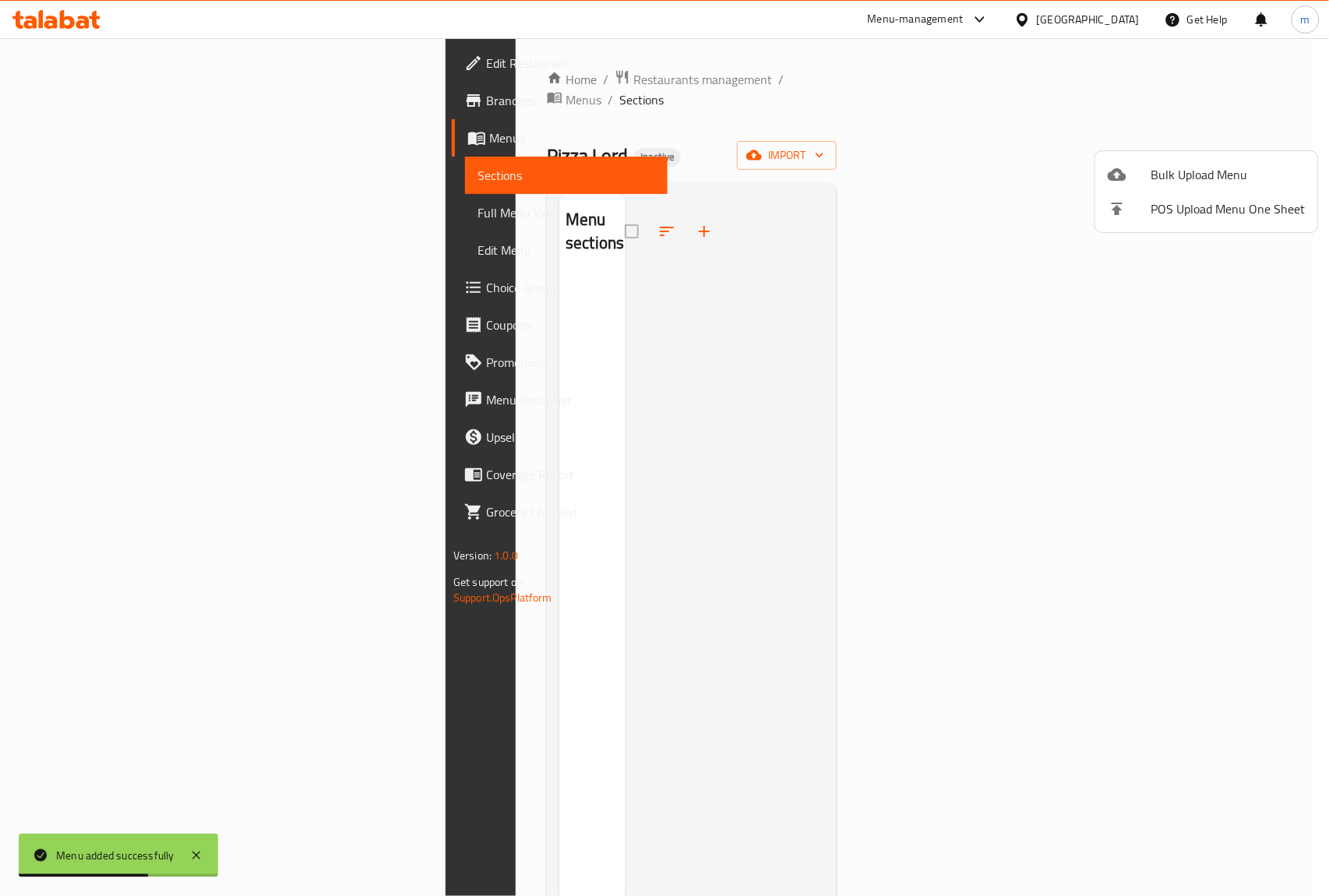
click at [1170, 165] on span "Bulk Upload Menu" at bounding box center [1229, 175] width 154 height 19
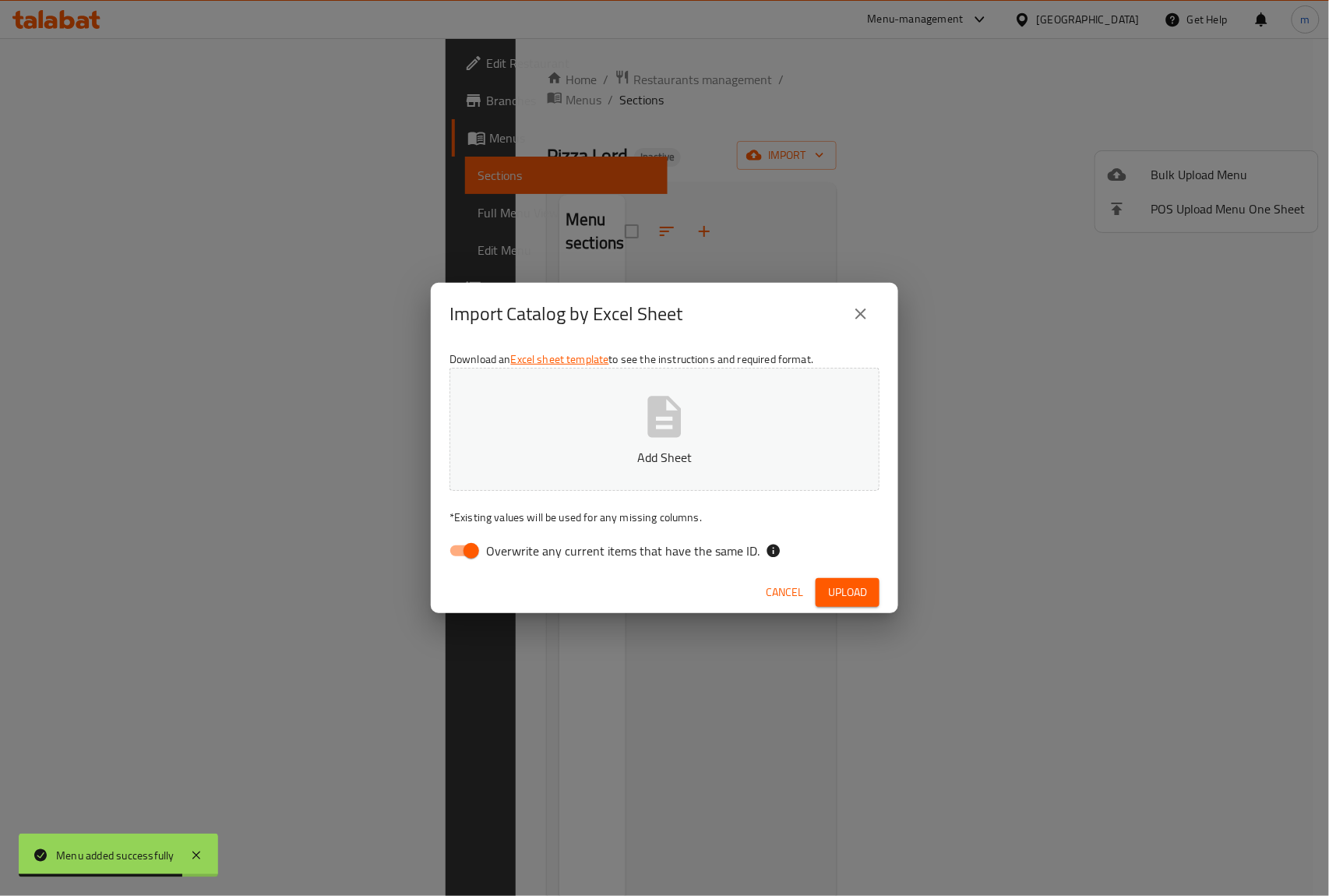
click at [459, 550] on input "Overwrite any current items that have the same ID." at bounding box center [472, 551] width 89 height 29
checkbox input "false"
click at [621, 406] on button "Add Sheet" at bounding box center [664, 429] width 430 height 123
click at [830, 586] on span "Upload" at bounding box center [847, 592] width 39 height 20
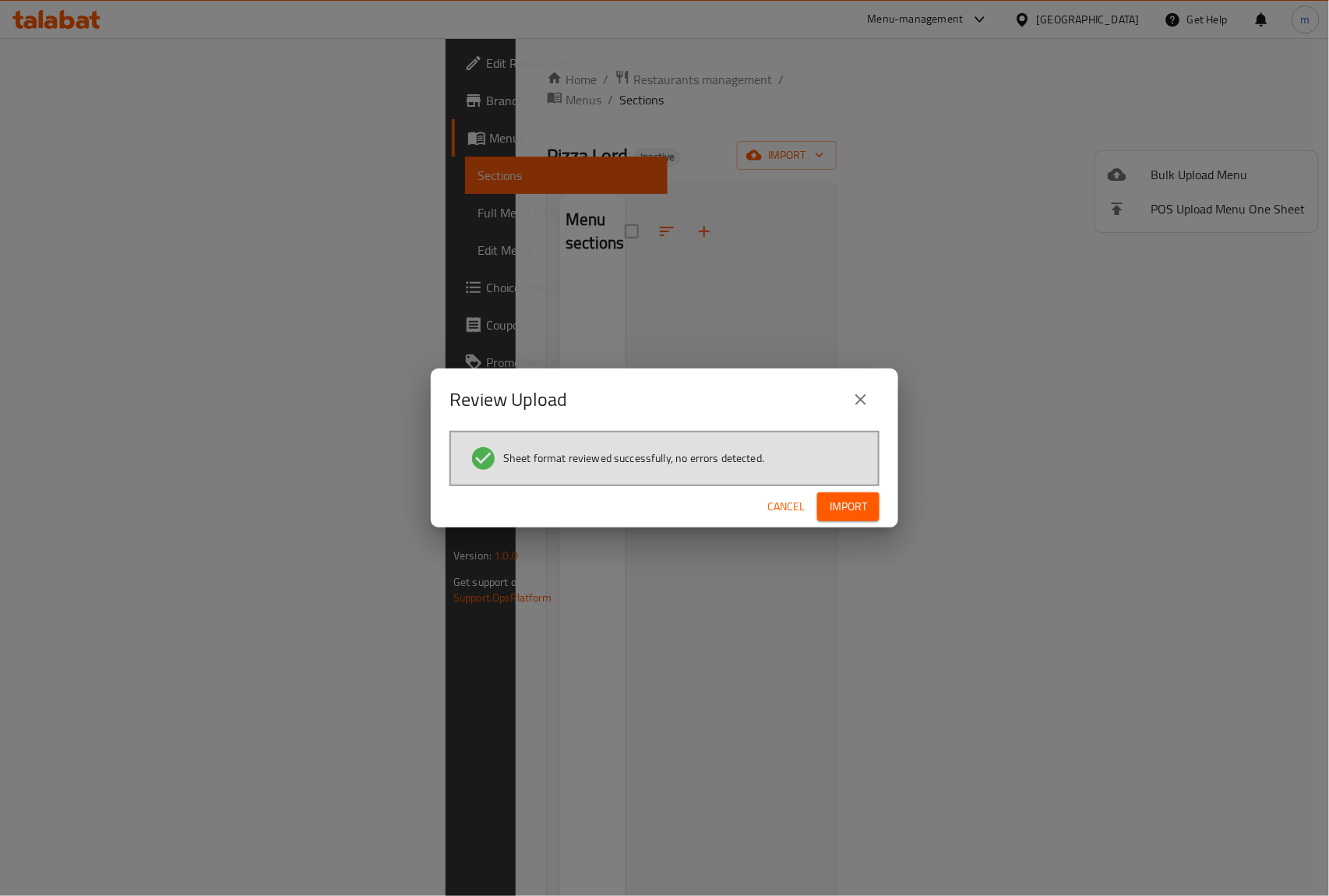
click at [842, 497] on span "Import" at bounding box center [848, 507] width 37 height 20
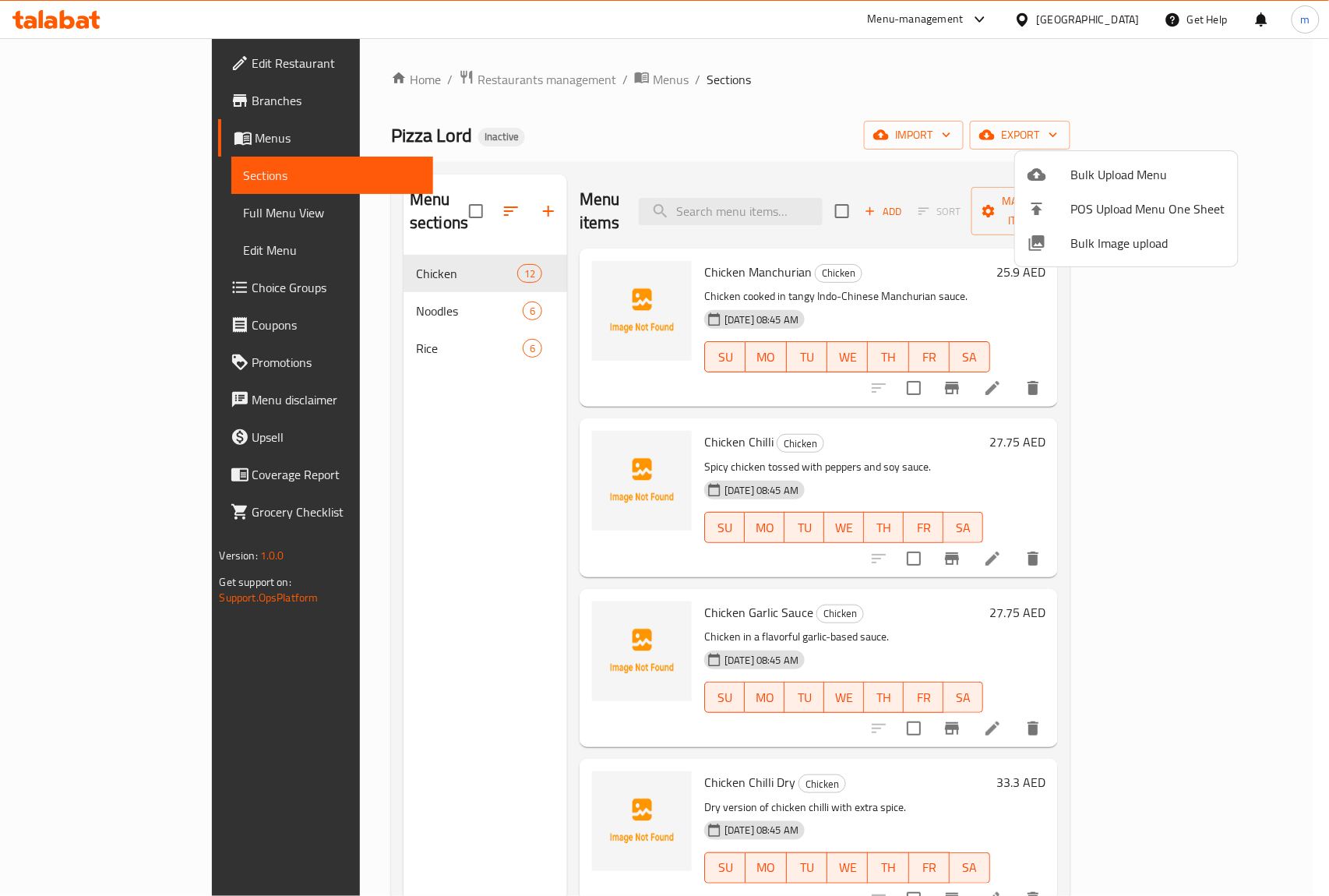
click at [881, 86] on div at bounding box center [664, 448] width 1329 height 896
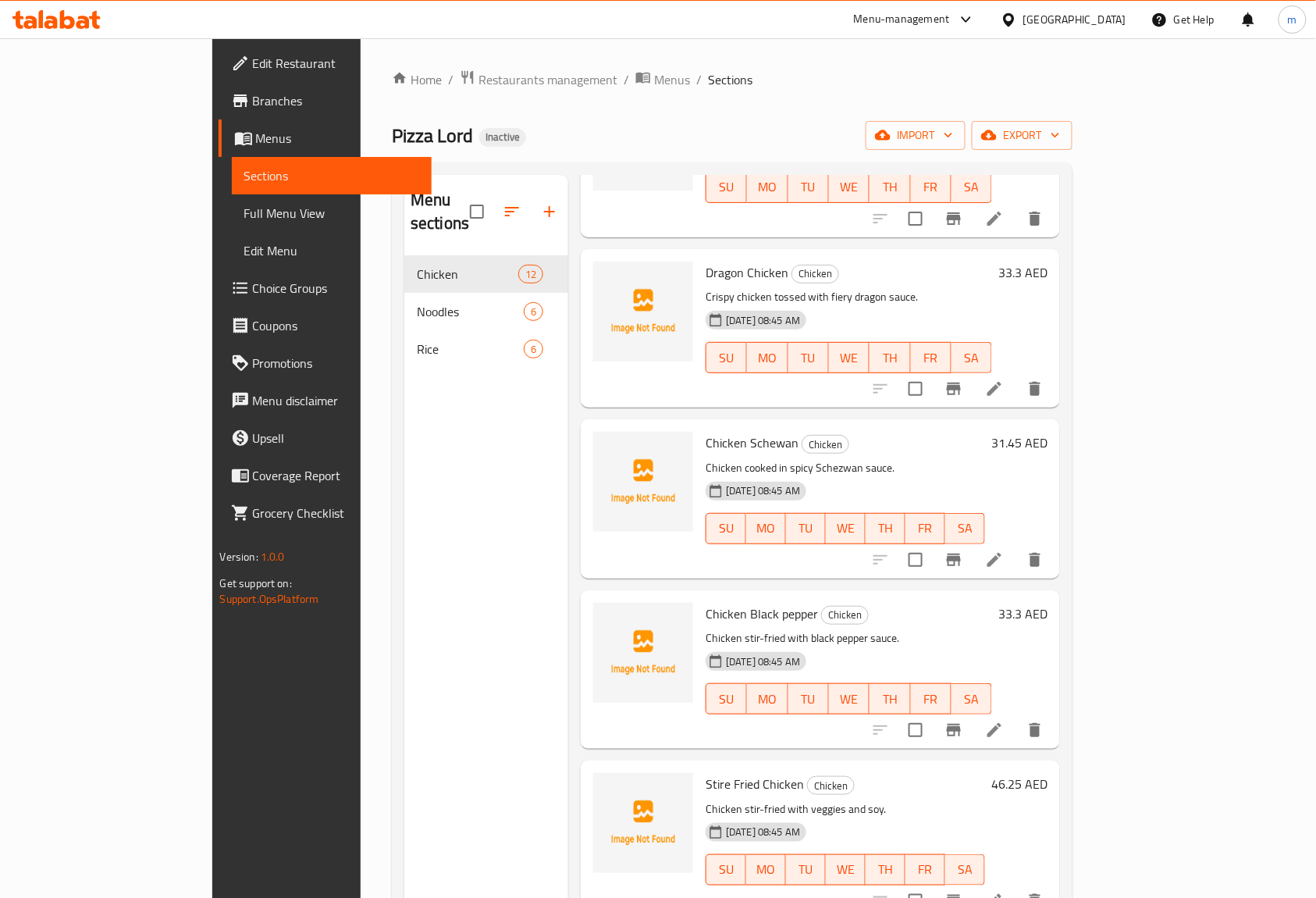
scroll to position [667, 0]
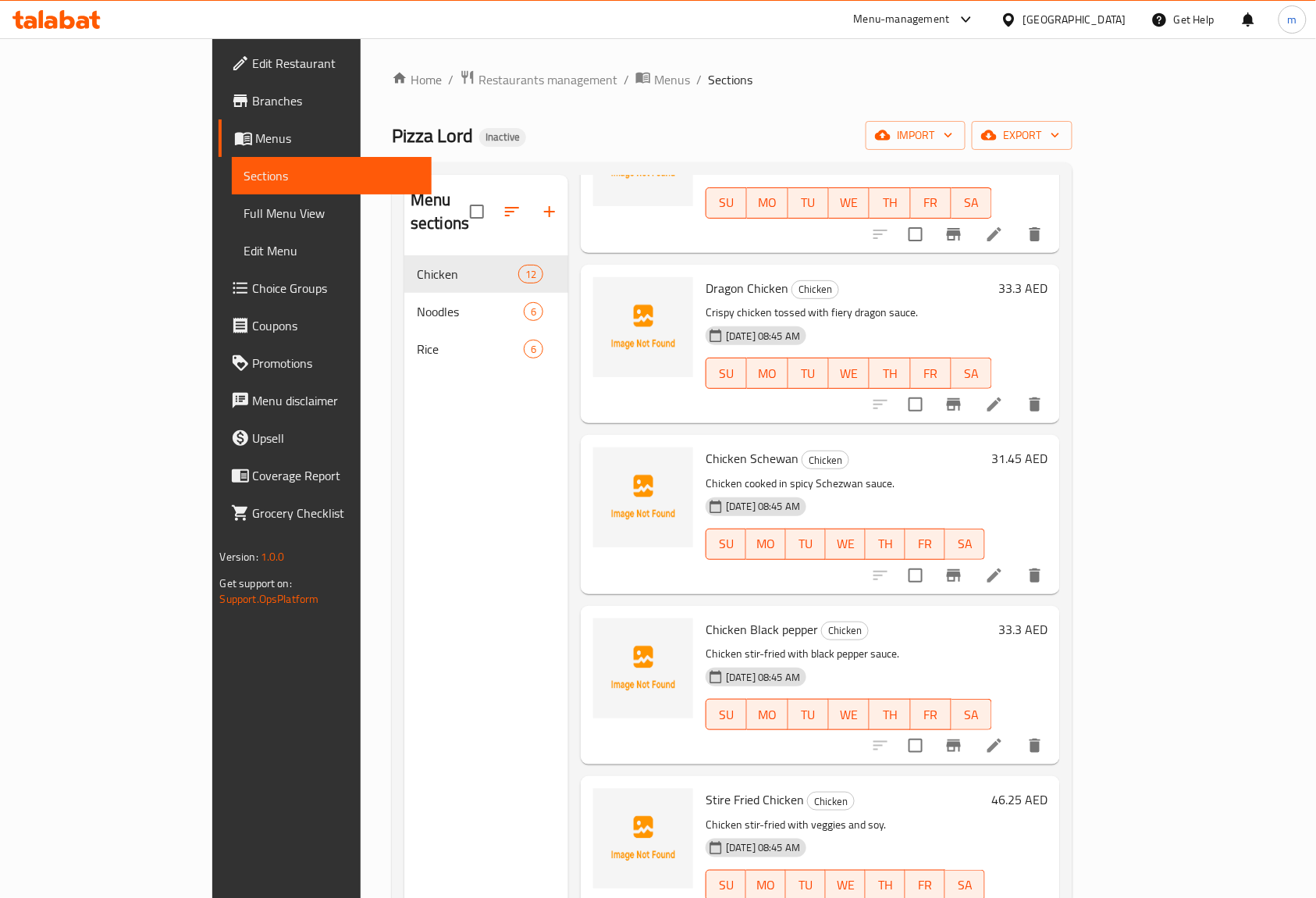
click at [256, 129] on span "Menus" at bounding box center [337, 139] width 164 height 19
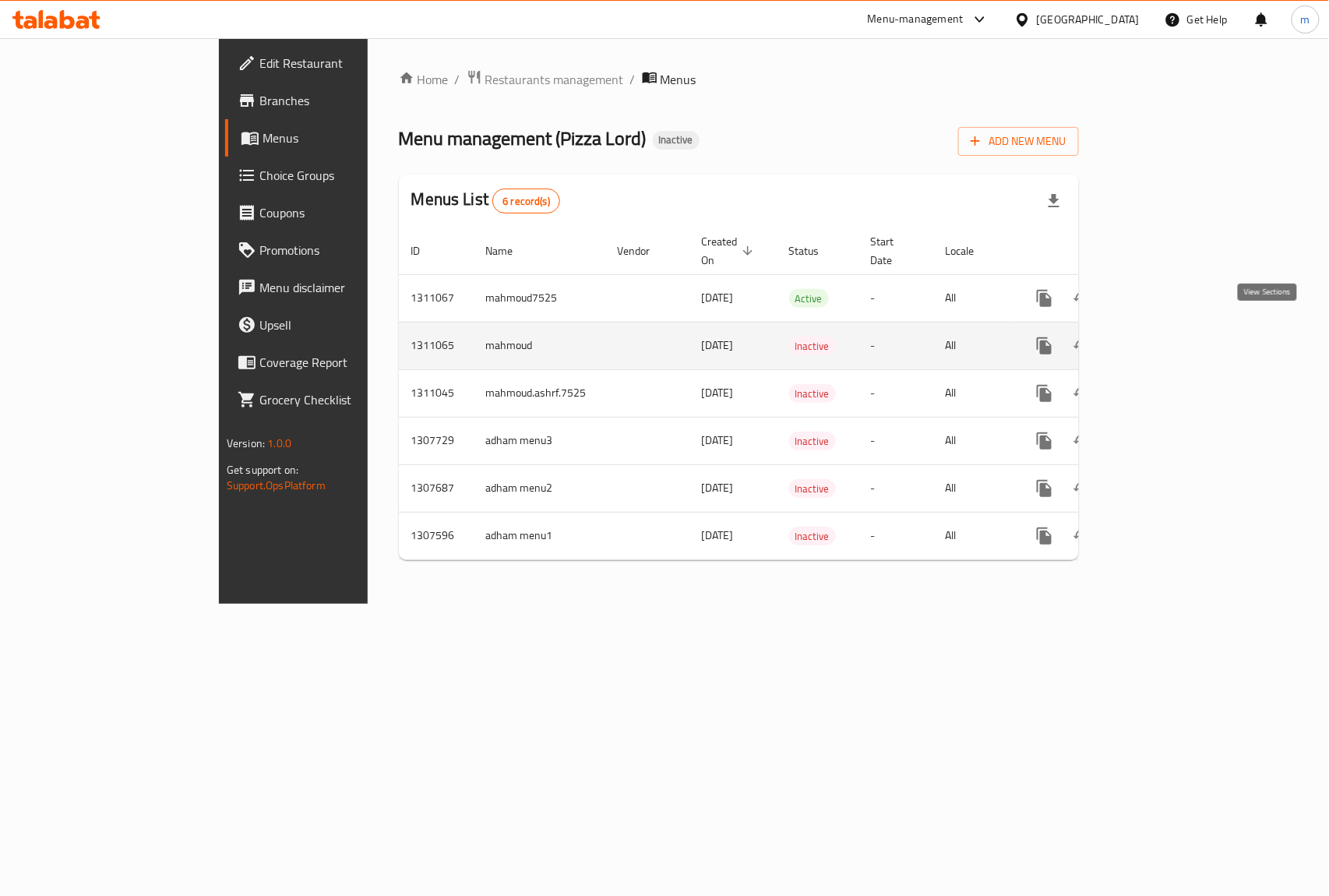
click at [1164, 339] on icon "enhanced table" at bounding box center [1157, 346] width 14 height 14
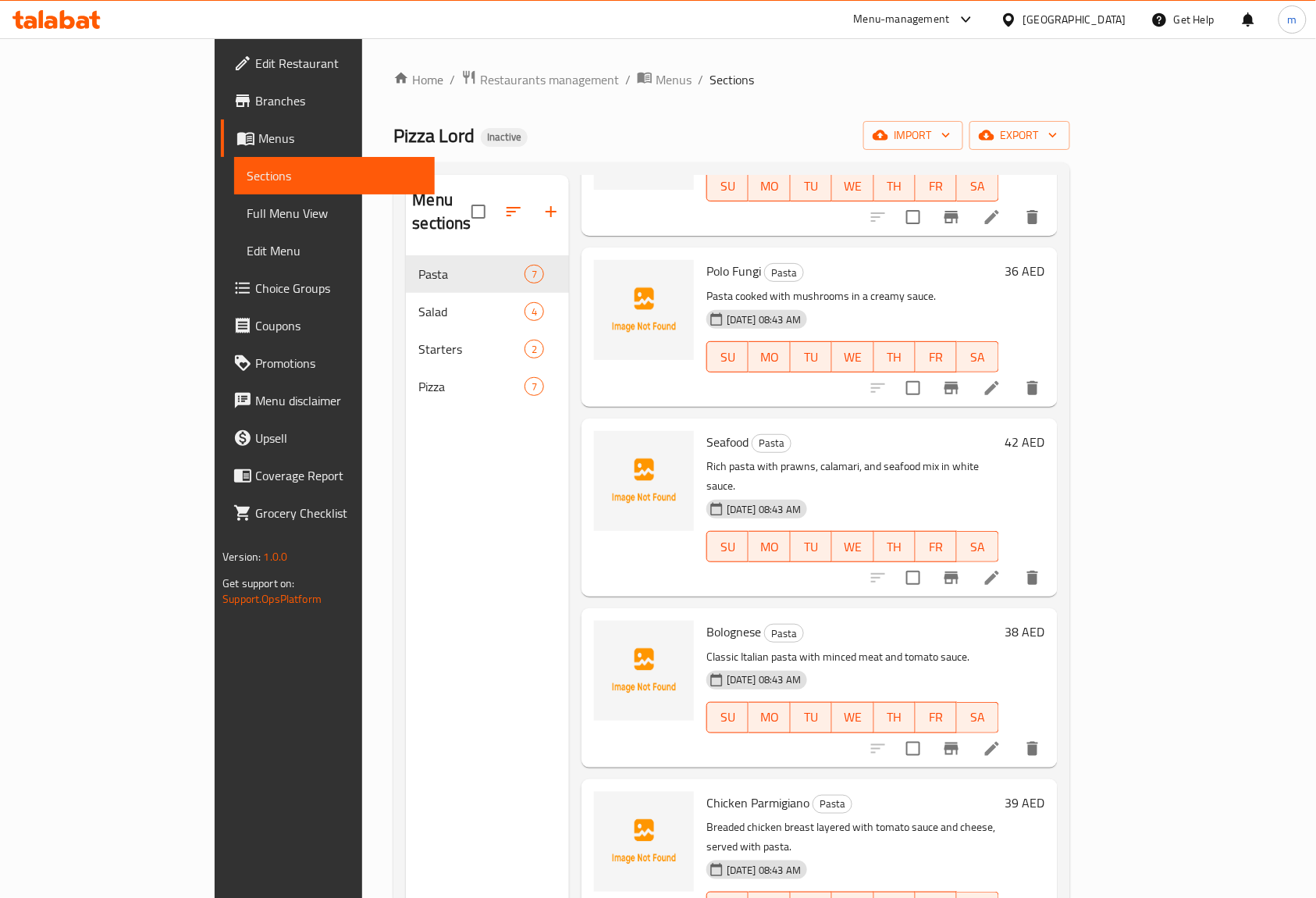
scroll to position [334, 0]
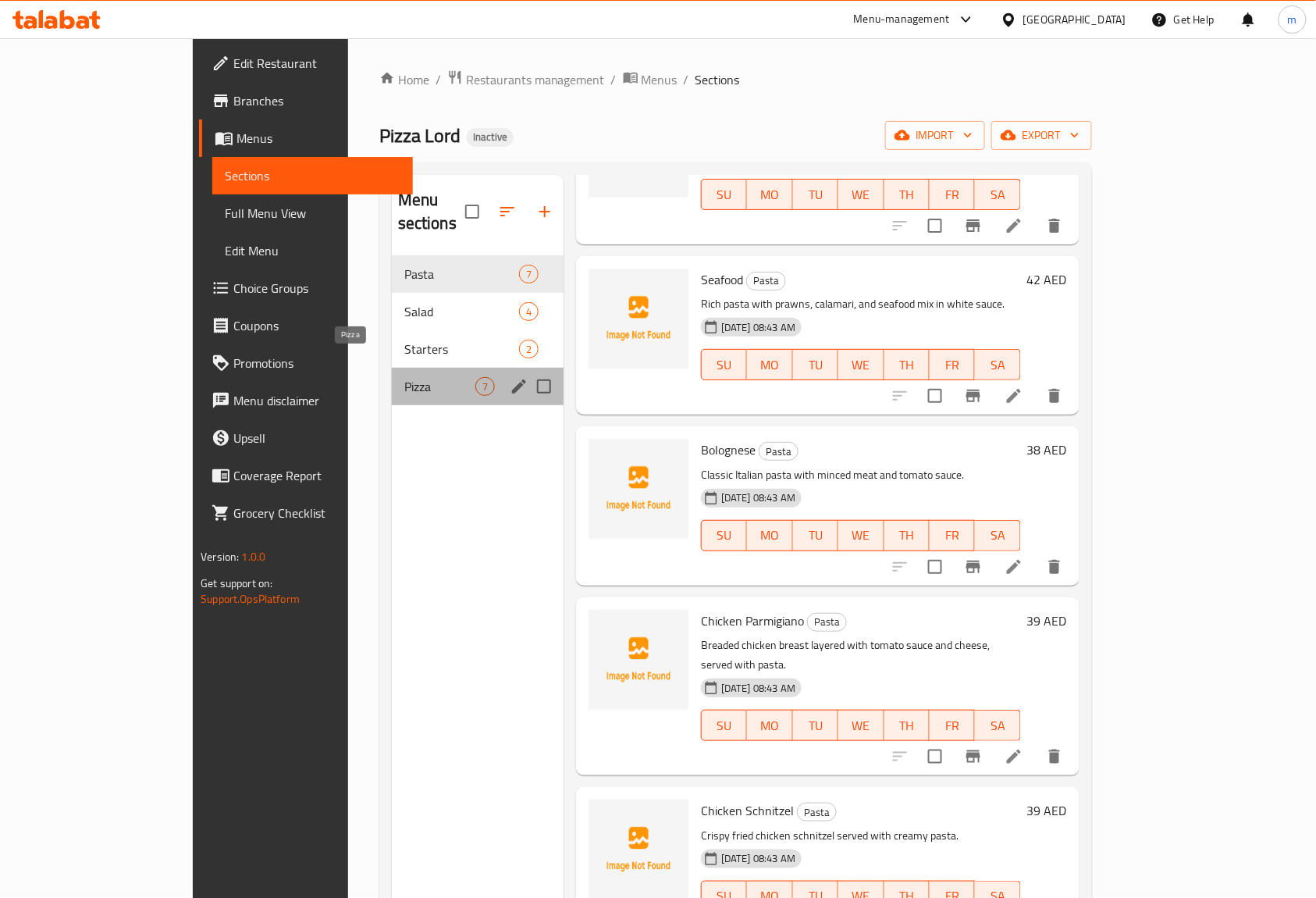
click at [405, 377] on span "Pizza" at bounding box center [440, 387] width 71 height 19
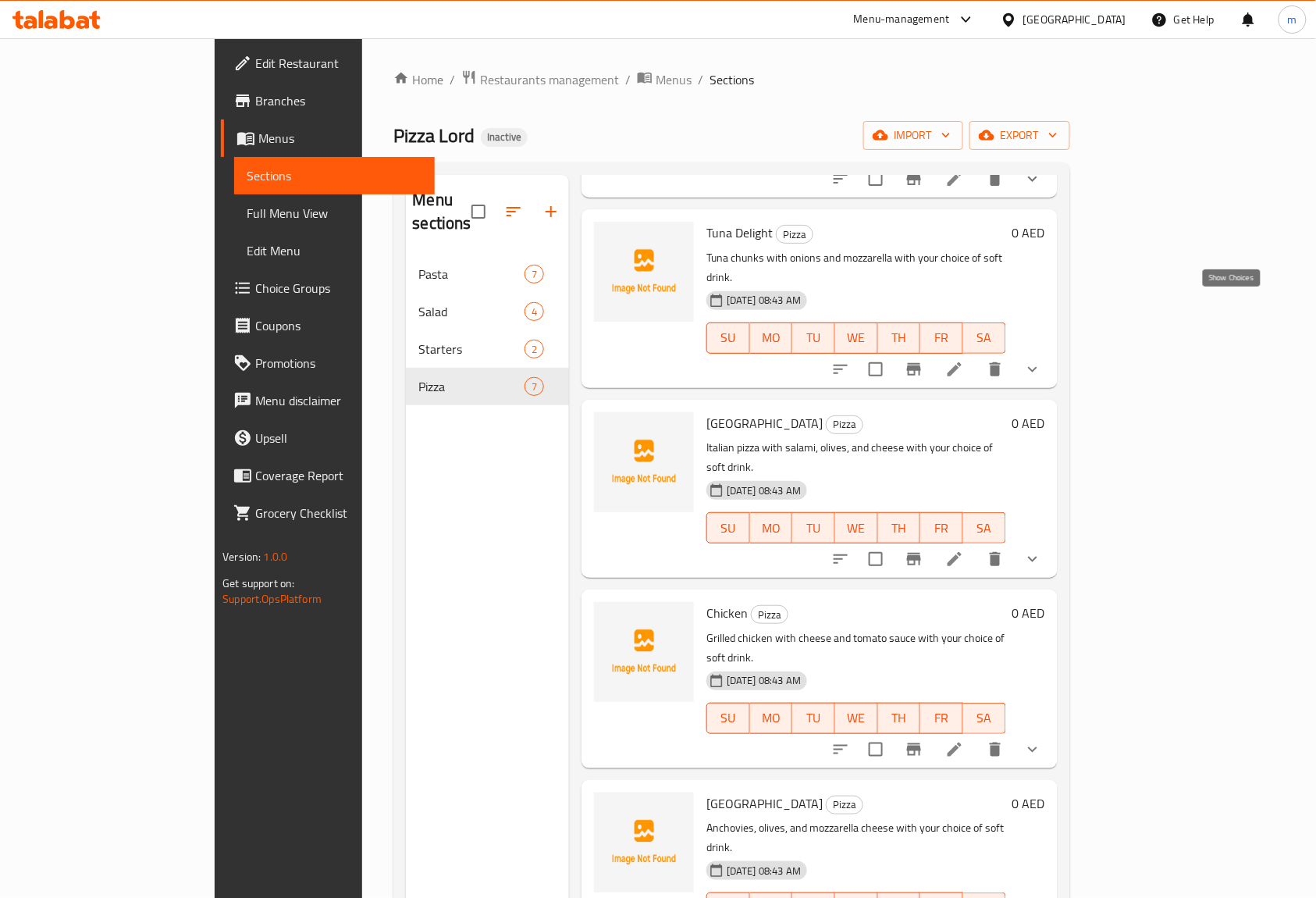
click at [1042, 360] on icon "show more" at bounding box center [1033, 369] width 19 height 19
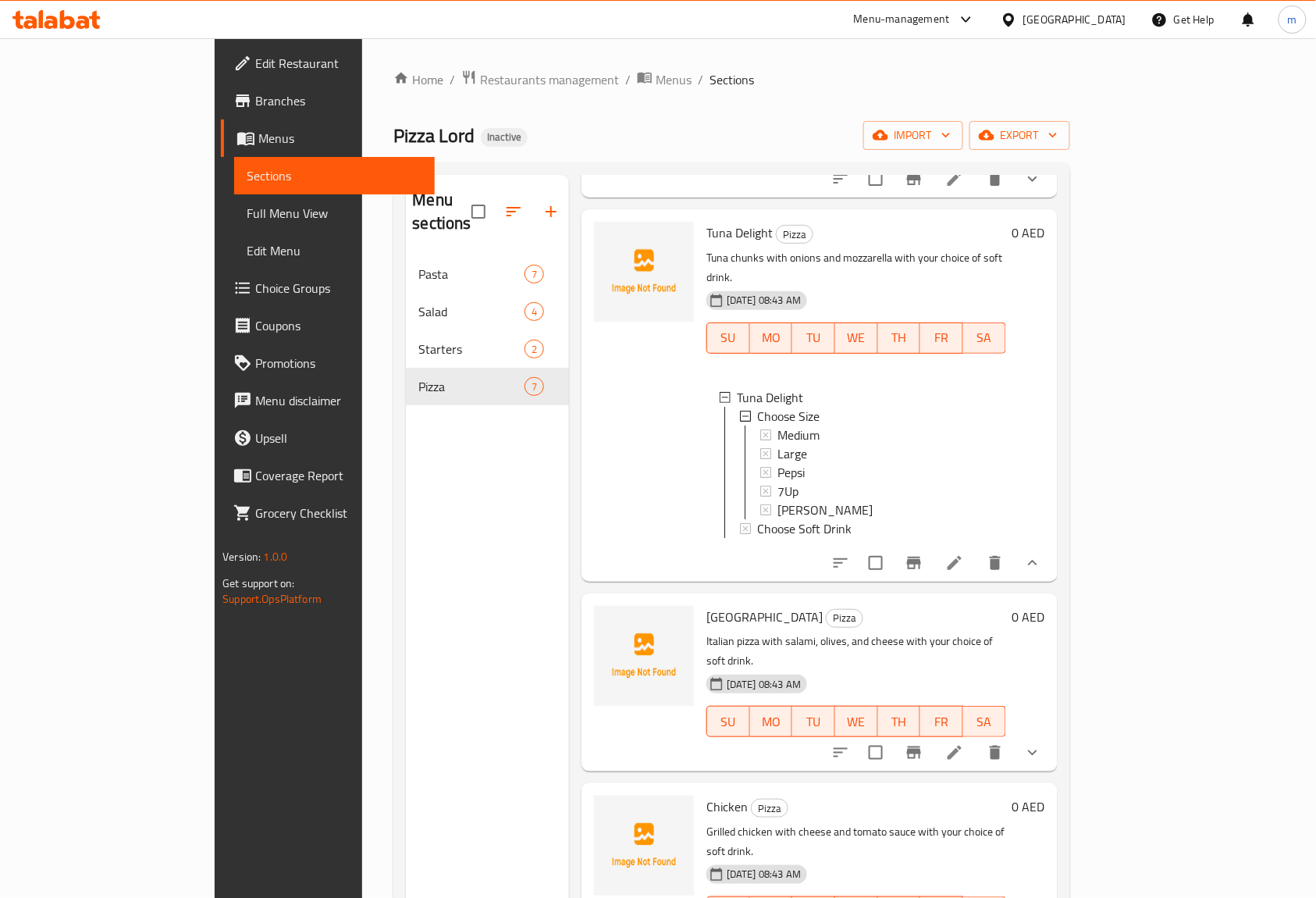
click at [733, 111] on div "Home / Restaurants management / Menus / Sections Pizza Lord Inactive import exp…" at bounding box center [732, 577] width 676 height 1016
